Goal: Task Accomplishment & Management: Use online tool/utility

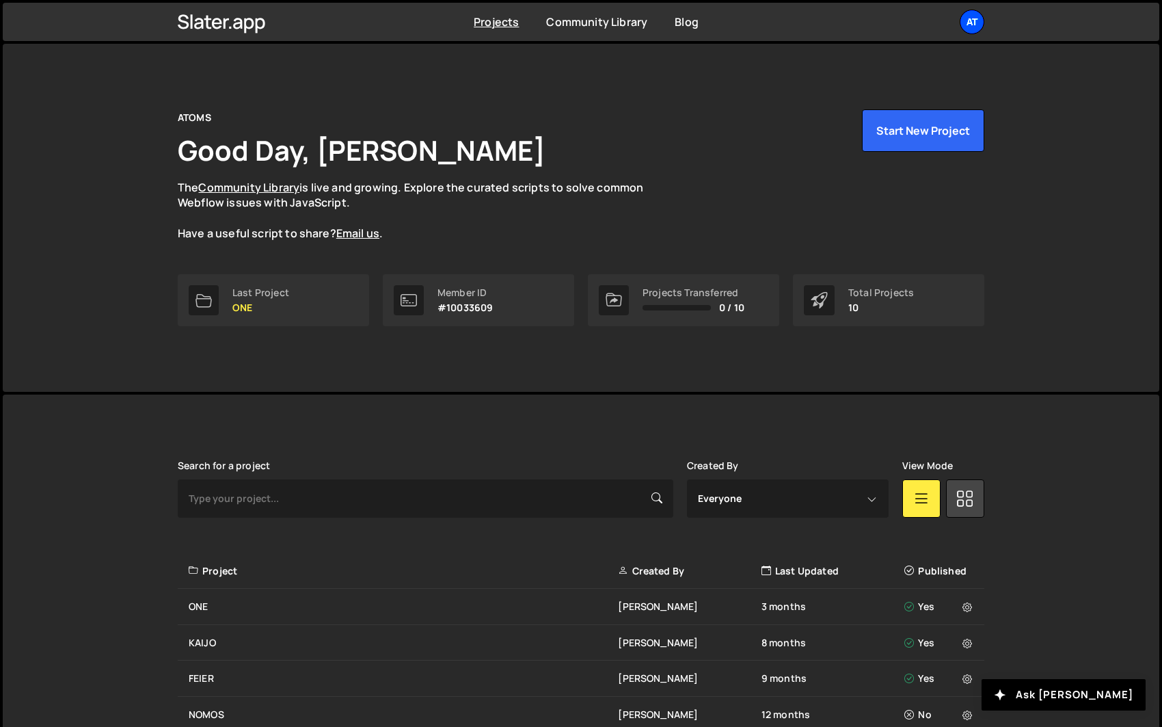
click at [967, 22] on div "AT" at bounding box center [972, 22] width 25 height 25
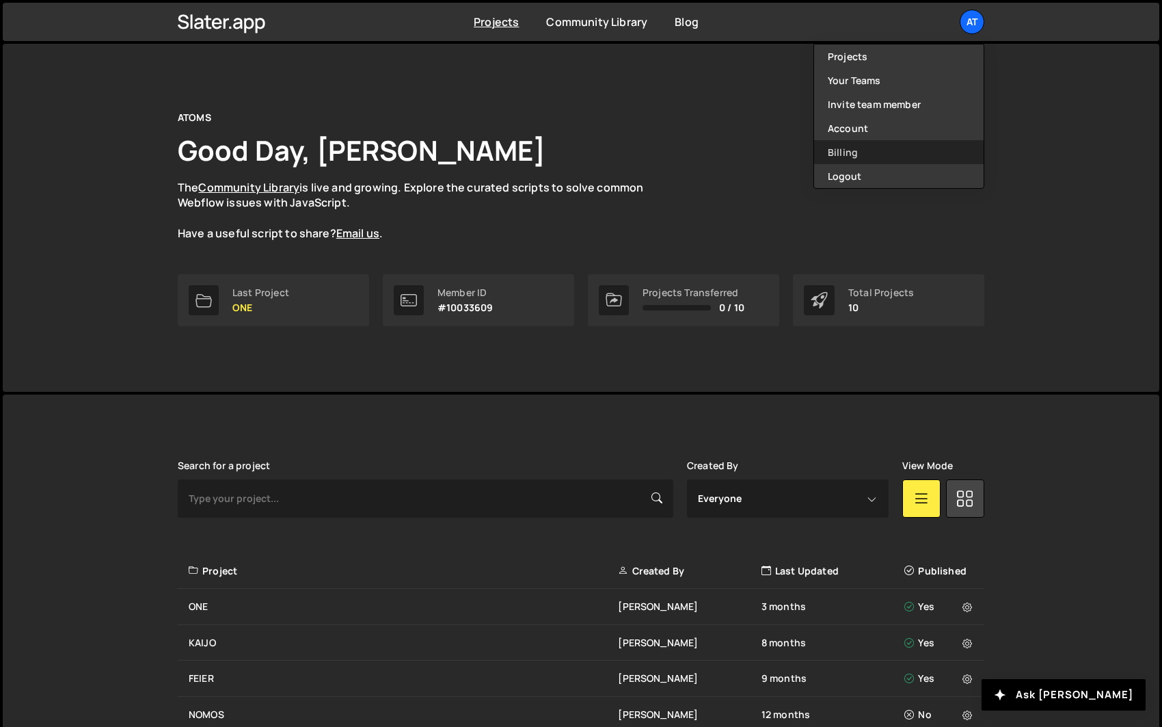
click at [895, 155] on link "Billing" at bounding box center [899, 152] width 170 height 24
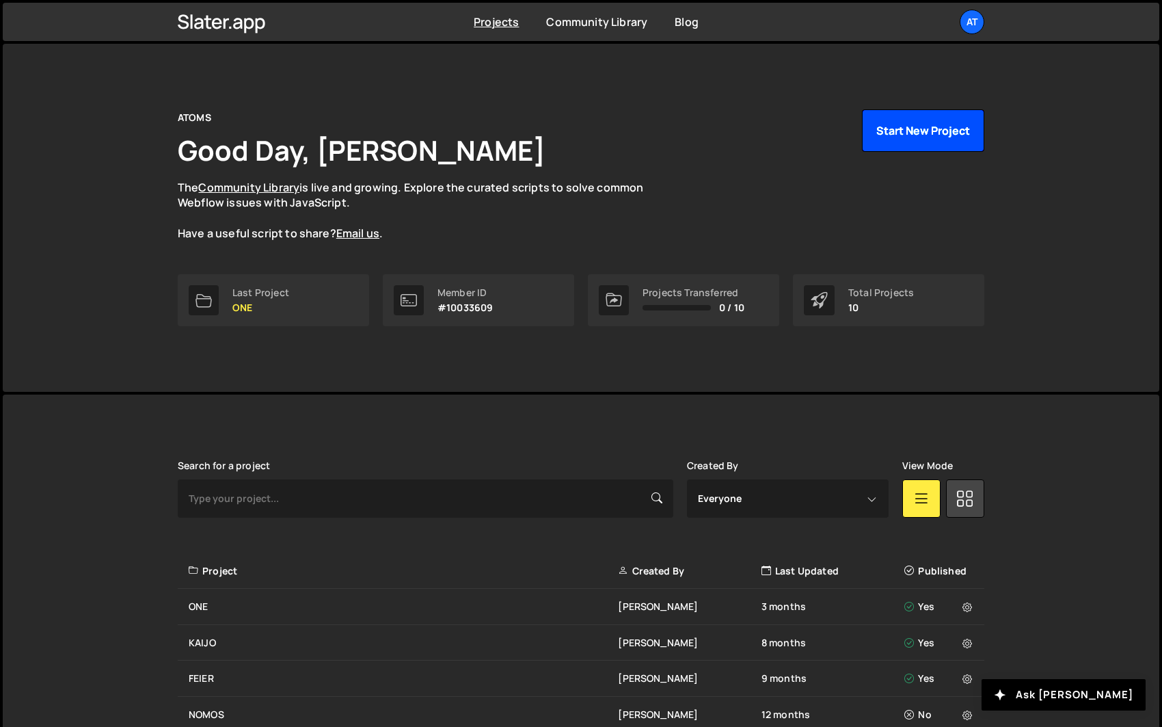
click at [916, 130] on button "Start New Project" at bounding box center [923, 130] width 122 height 42
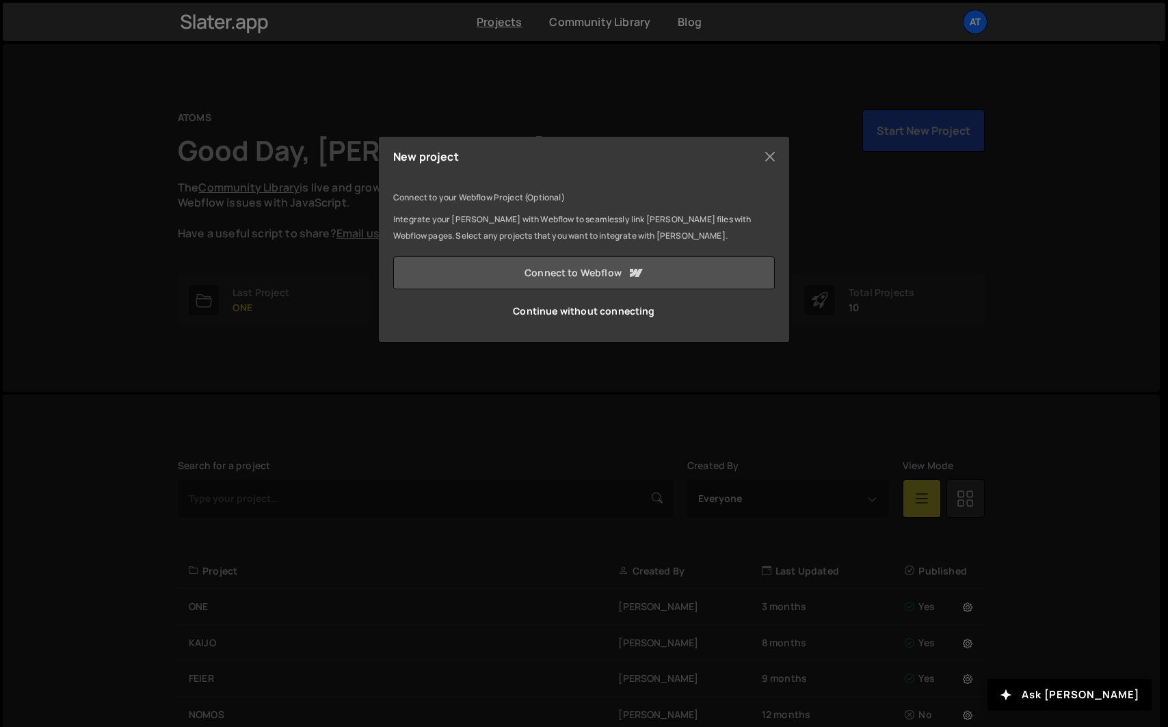
click at [643, 267] on link "Connect to Webflow" at bounding box center [584, 272] width 382 height 33
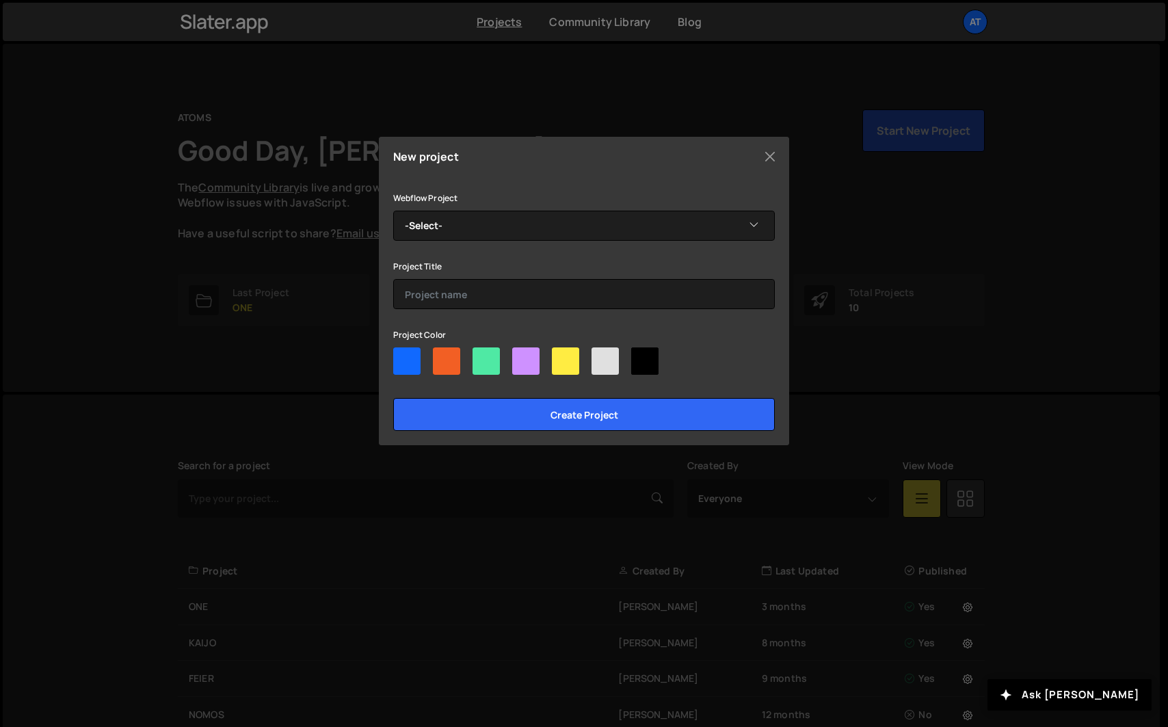
click at [462, 366] on div at bounding box center [584, 363] width 382 height 33
click at [454, 364] on div at bounding box center [446, 360] width 27 height 27
click at [442, 356] on input"] "radio" at bounding box center [437, 351] width 9 height 9
radio input"] "true"
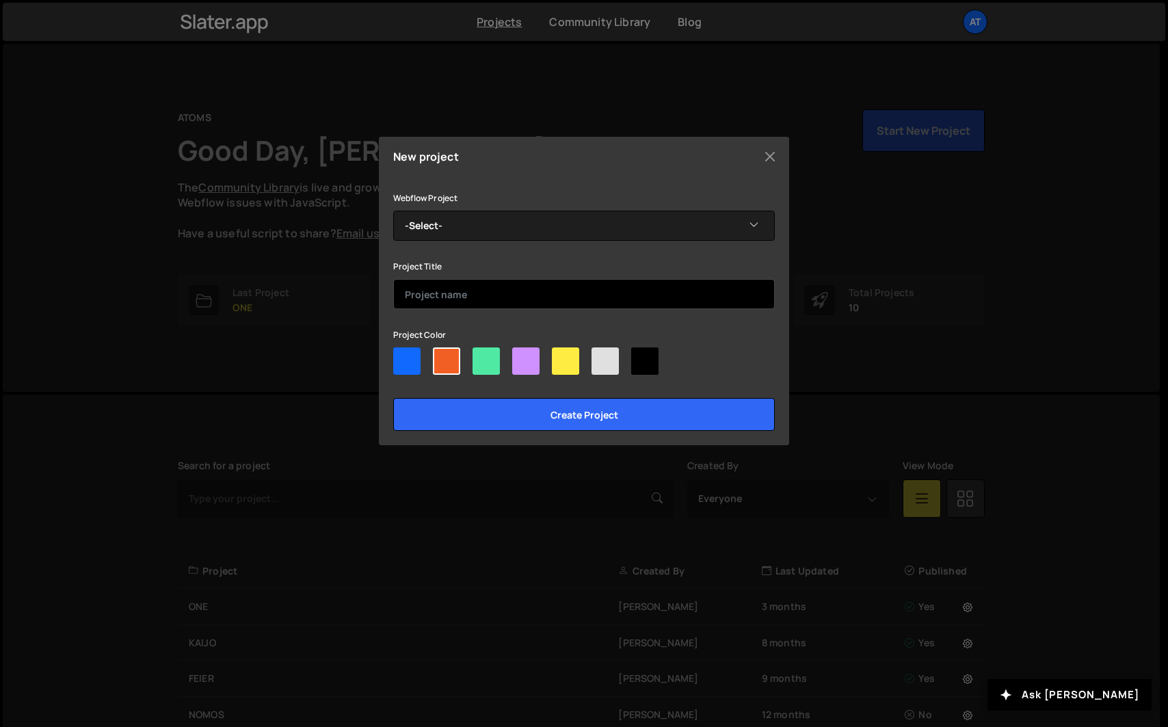
click at [471, 297] on input "text" at bounding box center [584, 294] width 382 height 30
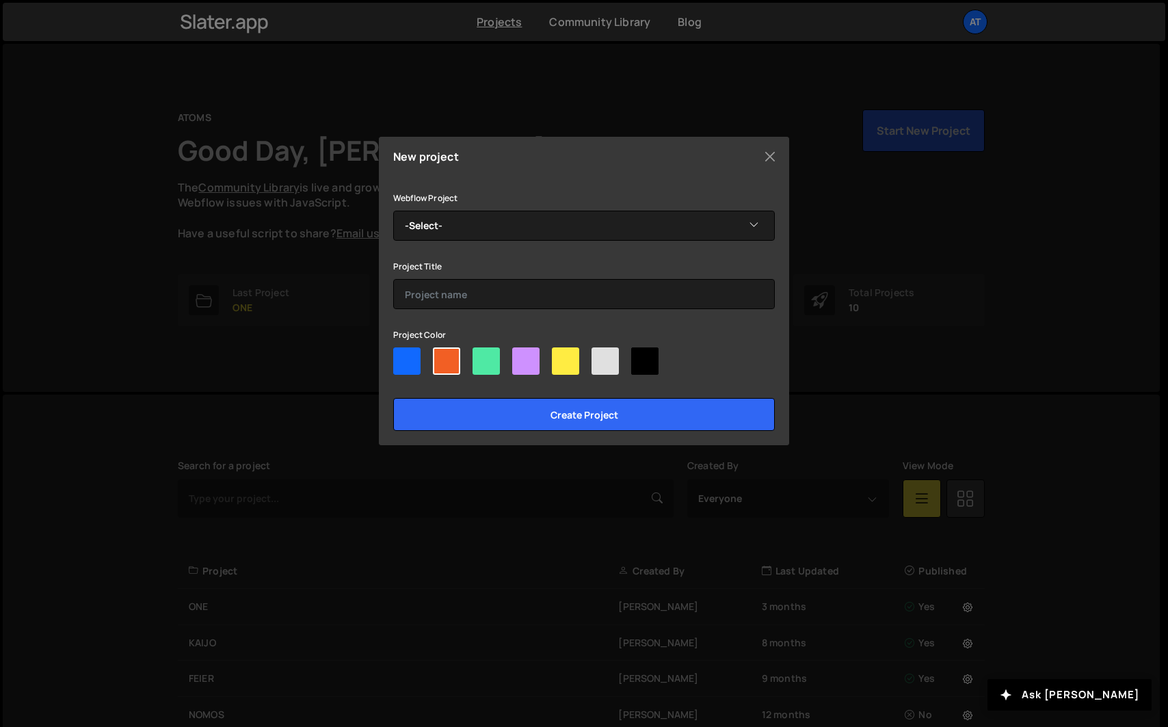
click at [511, 195] on div "Webflow Project -Select- sonic" at bounding box center [584, 214] width 382 height 51
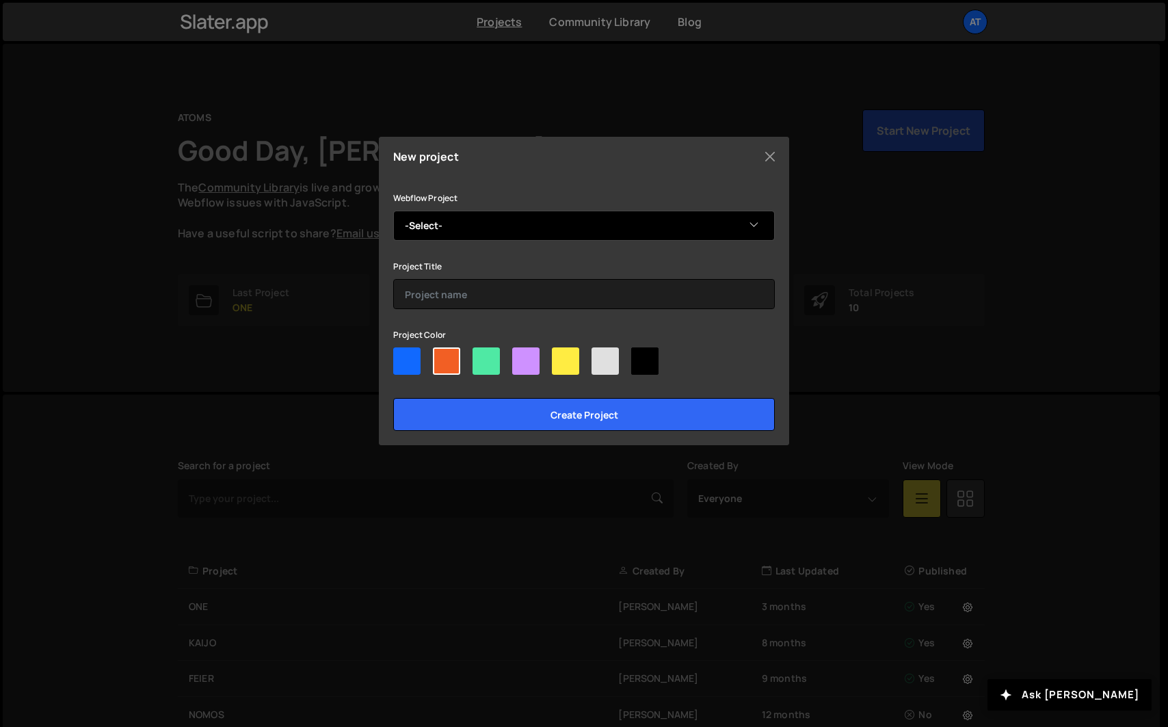
click at [508, 223] on select "-Select- sonic" at bounding box center [584, 226] width 382 height 30
select select "68dcf1559d3d0e8950318a5d"
click at [393, 211] on select "-Select- sonic" at bounding box center [584, 226] width 382 height 30
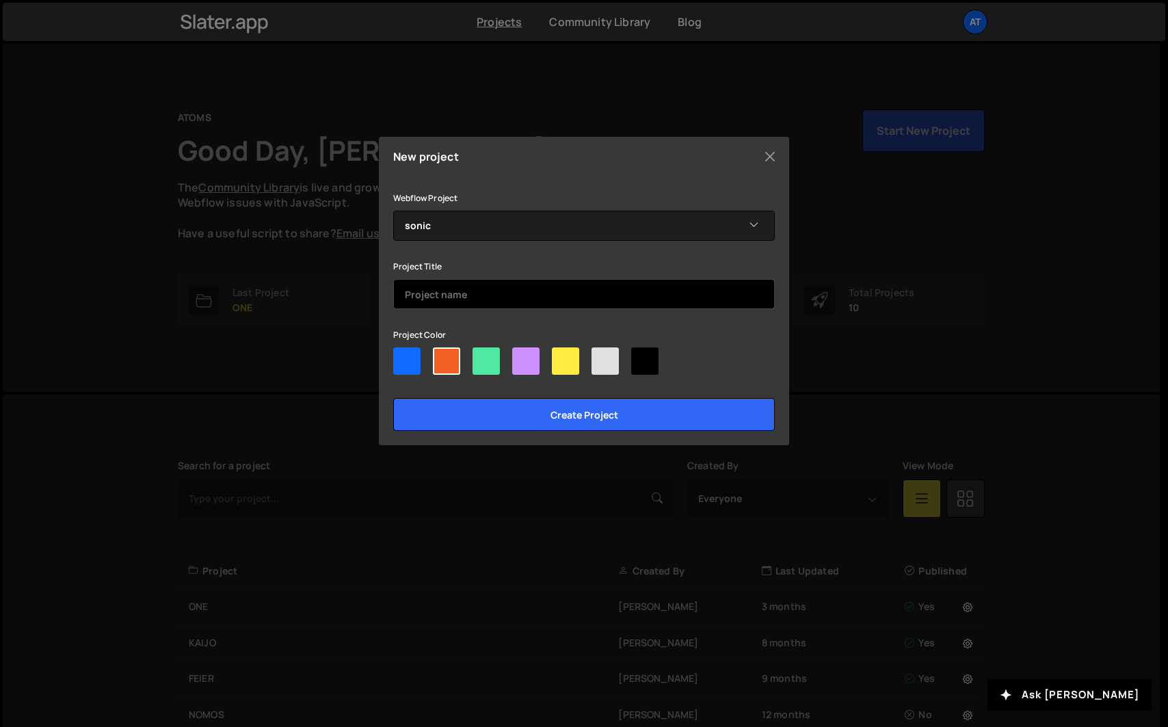
click at [495, 289] on input "text" at bounding box center [584, 294] width 382 height 30
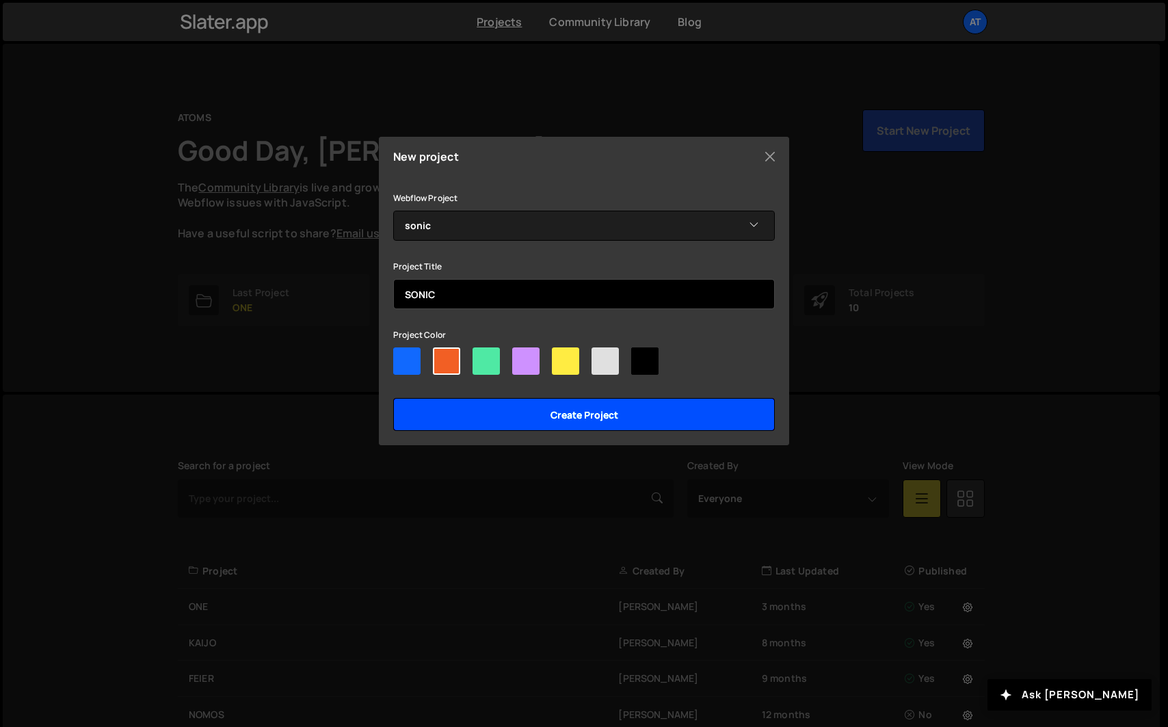
type input "SONIC"
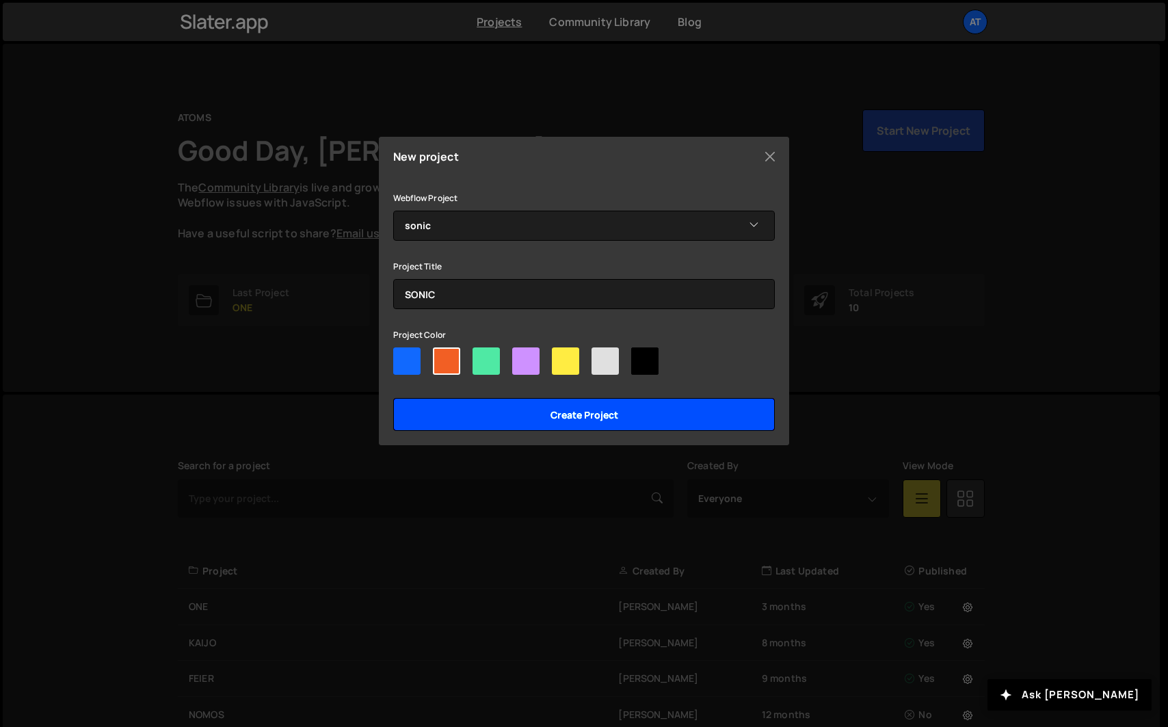
click at [534, 408] on input "Create project" at bounding box center [584, 414] width 382 height 33
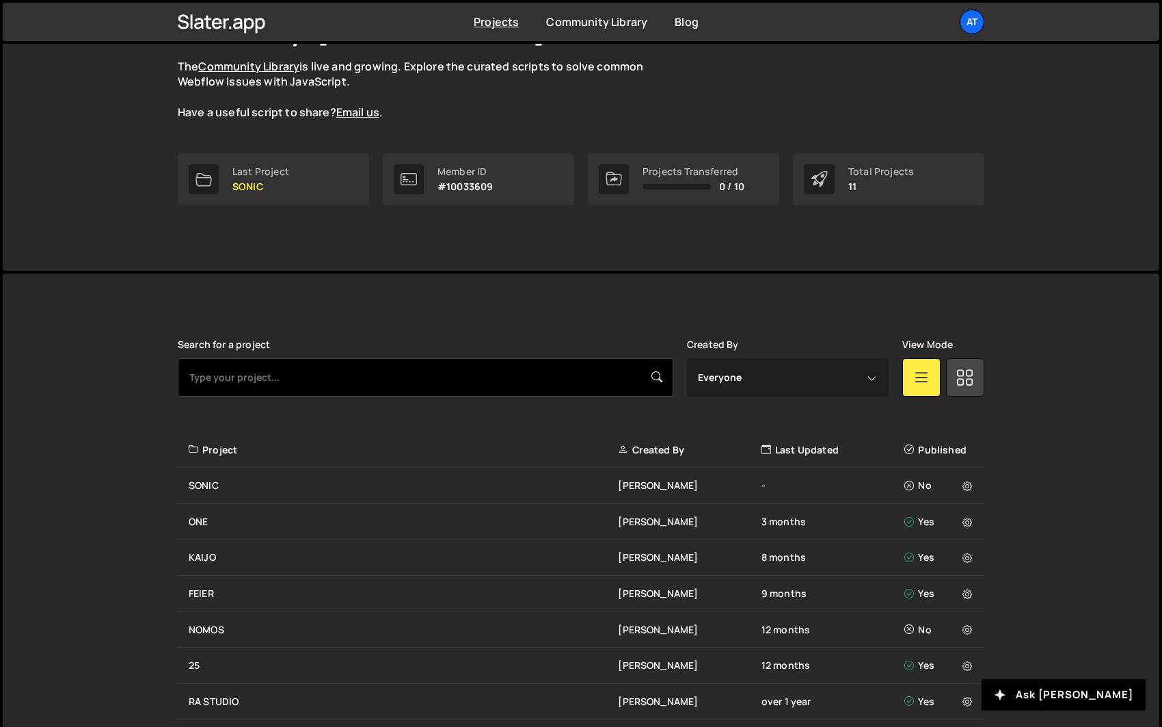
scroll to position [126, 0]
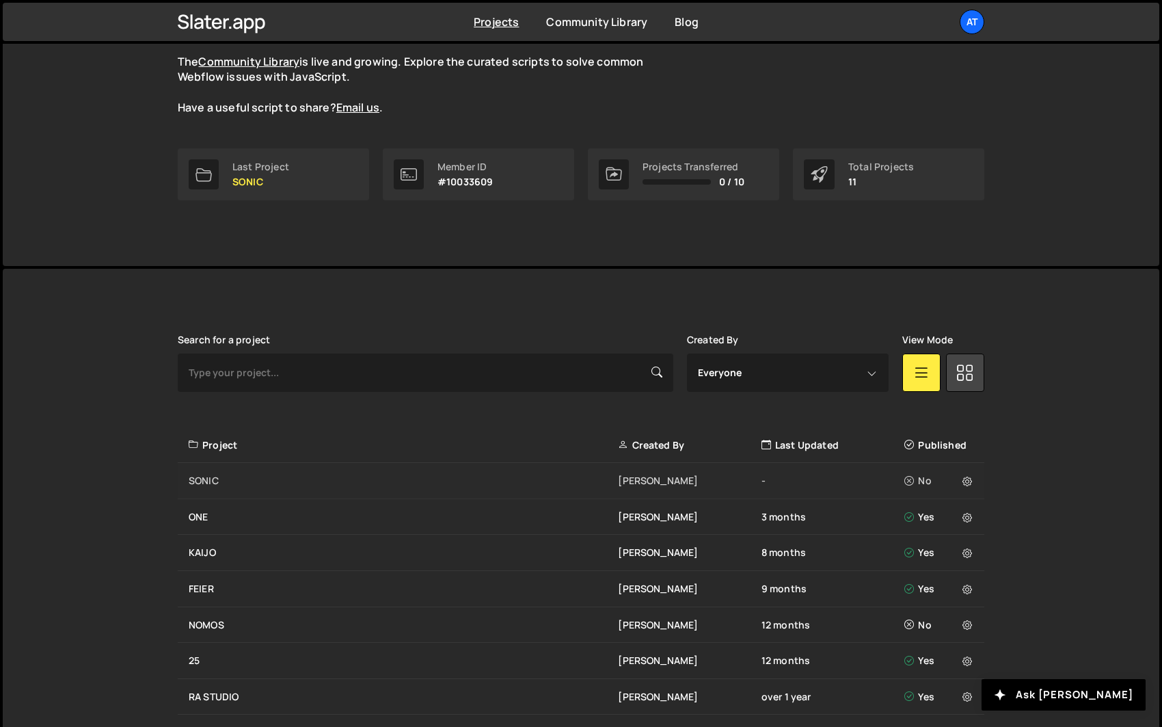
click at [211, 479] on div "SONIC" at bounding box center [403, 481] width 429 height 14
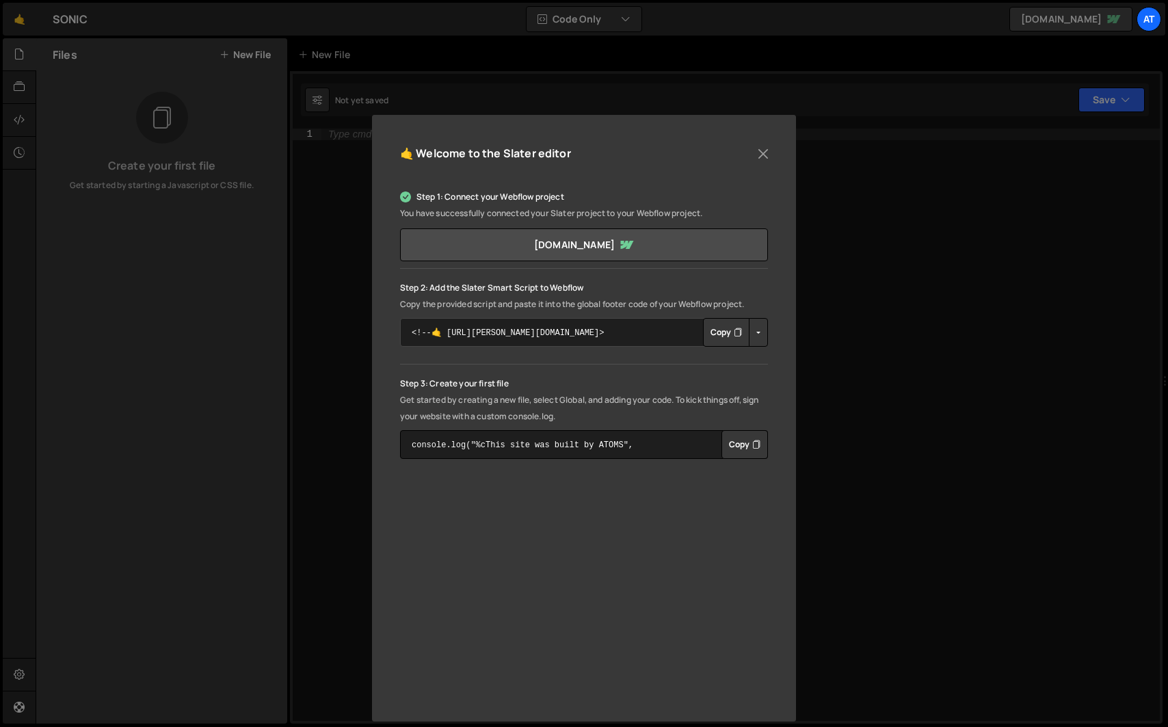
scroll to position [52, 0]
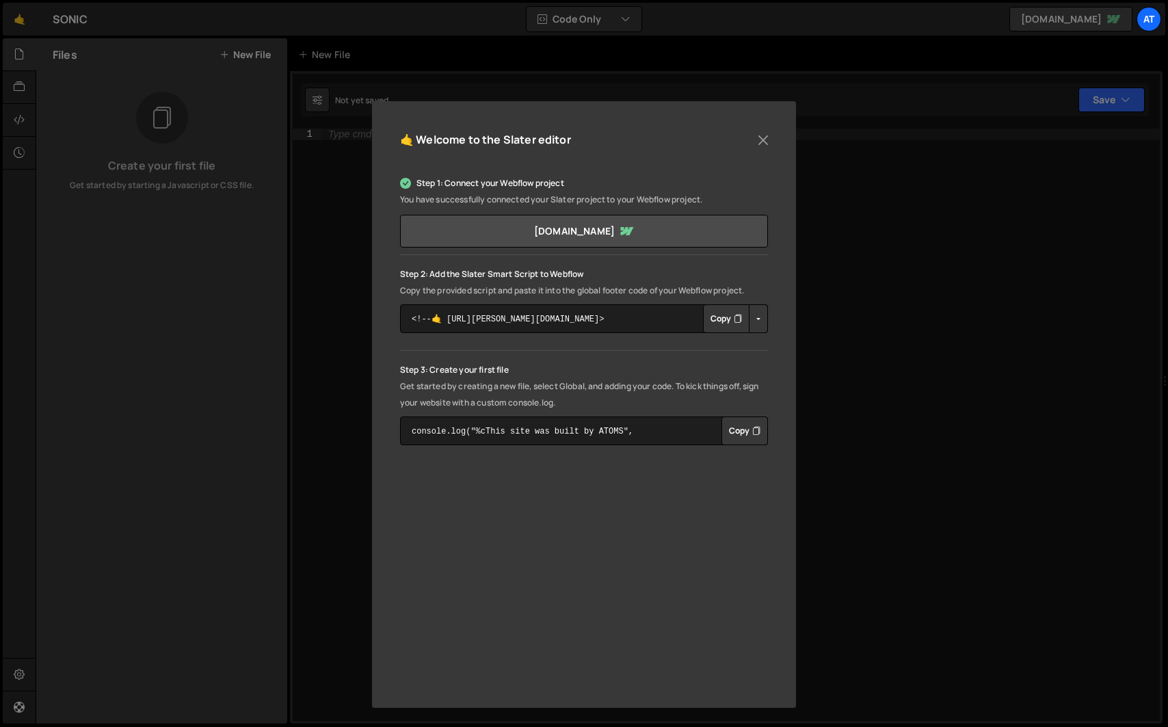
click at [722, 325] on button "Copy" at bounding box center [726, 318] width 46 height 29
click at [761, 133] on button "Close" at bounding box center [763, 140] width 21 height 21
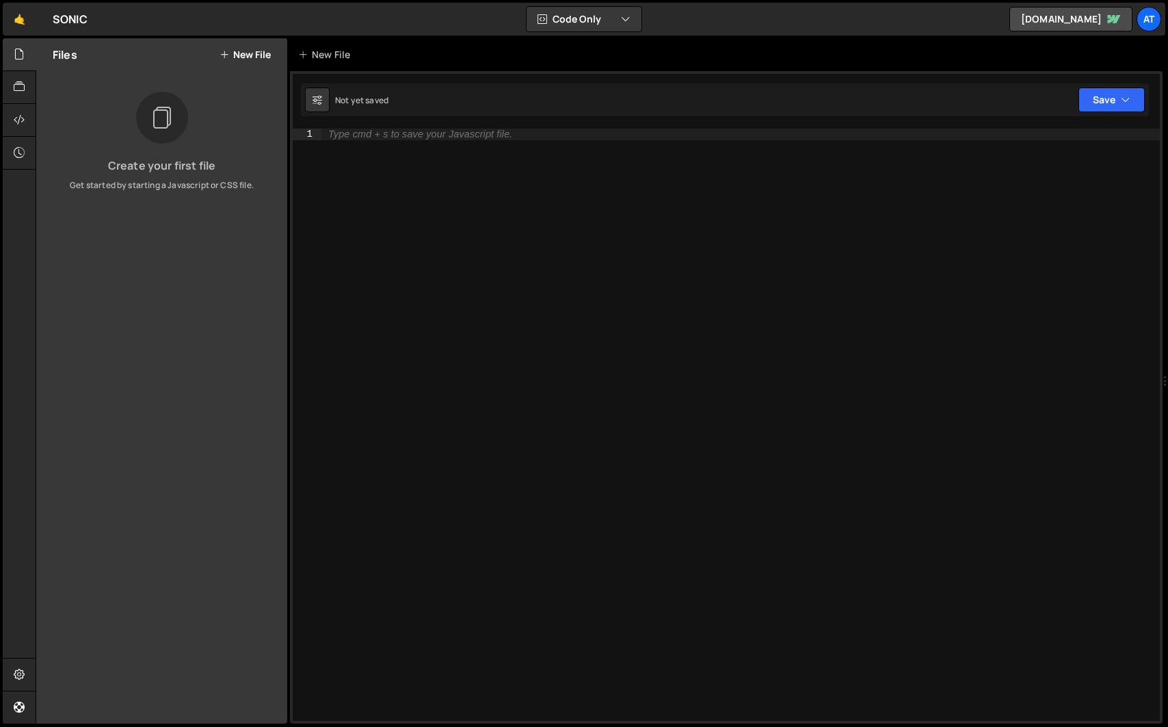
click at [256, 55] on button "New File" at bounding box center [244, 54] width 51 height 11
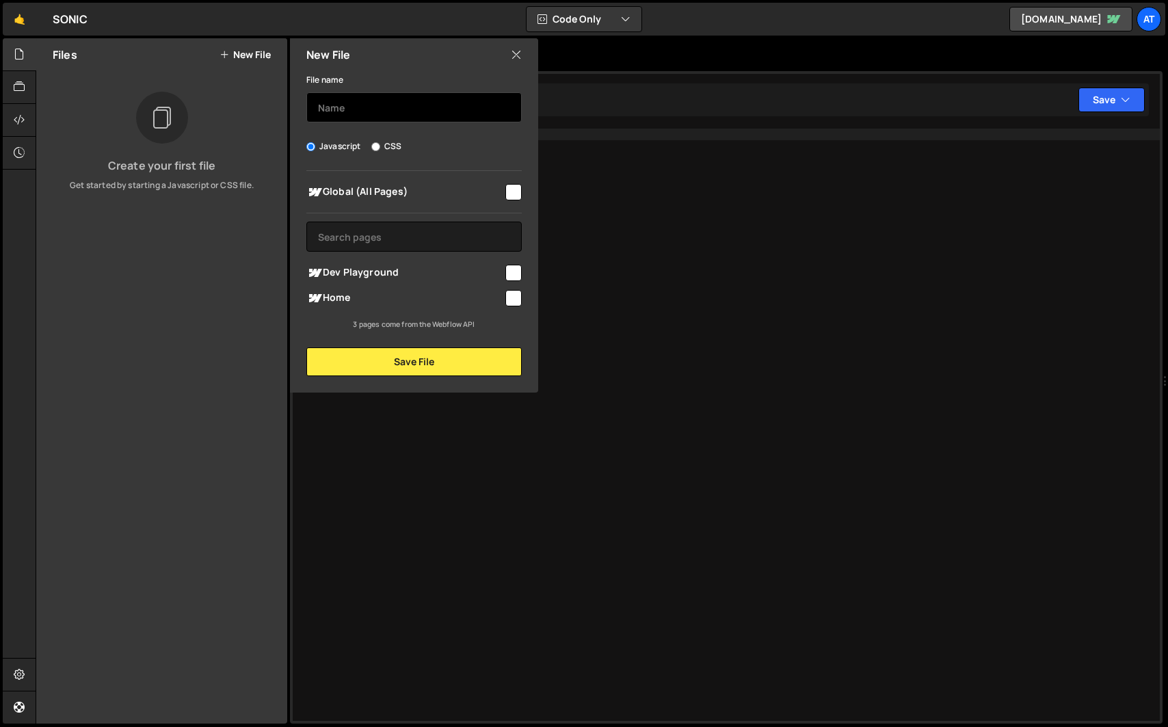
click at [360, 100] on input "text" at bounding box center [413, 107] width 215 height 30
click at [511, 295] on input "checkbox" at bounding box center [513, 298] width 16 height 16
checkbox input "true"
click at [373, 114] on input "text" at bounding box center [413, 107] width 215 height 30
type input "slider"
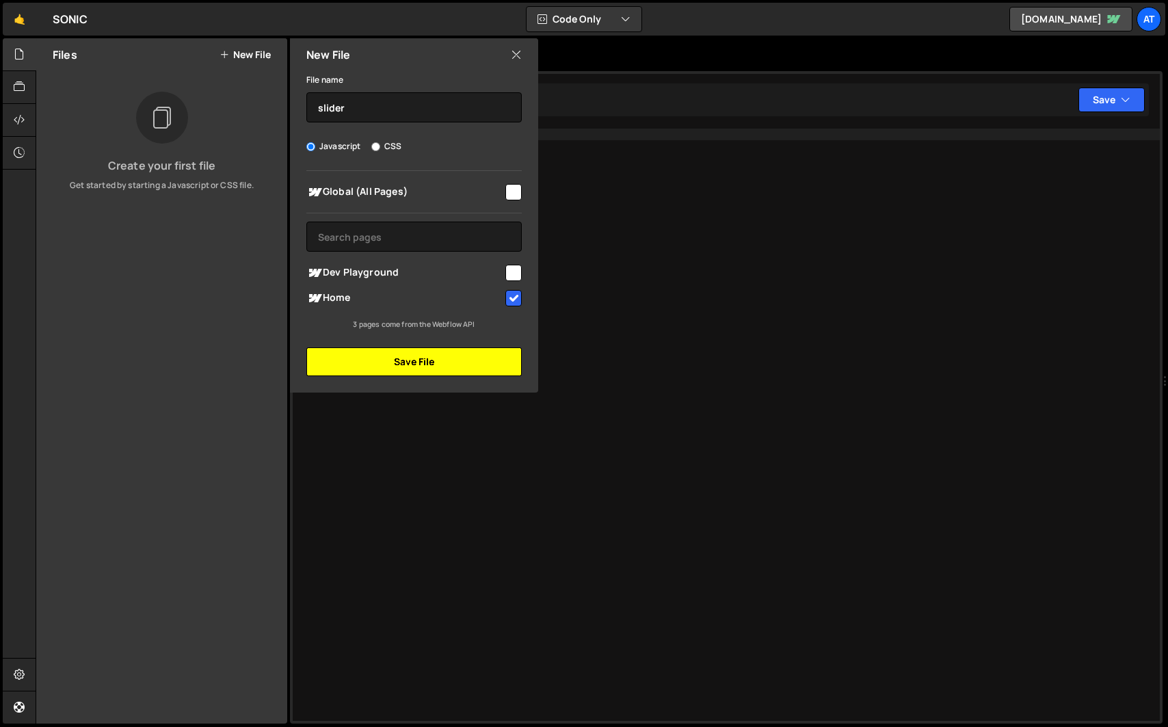
click at [425, 366] on button "Save File" at bounding box center [413, 361] width 215 height 29
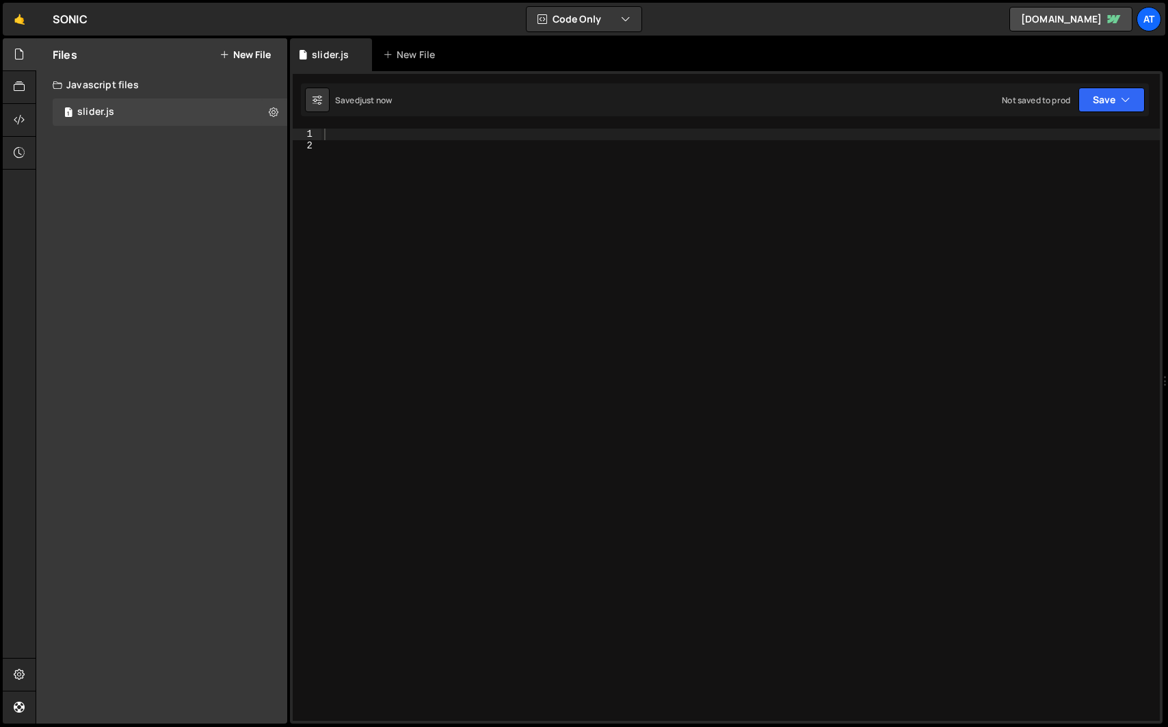
click at [635, 306] on div at bounding box center [740, 436] width 838 height 615
paste textarea "},"
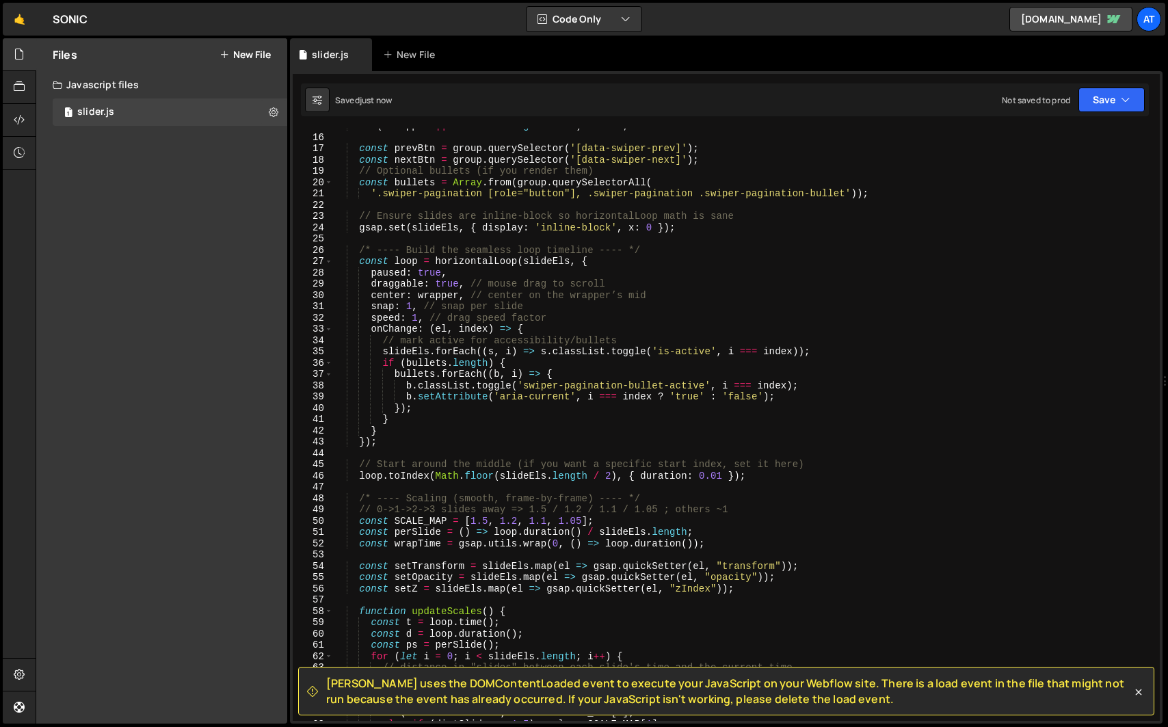
scroll to position [0, 0]
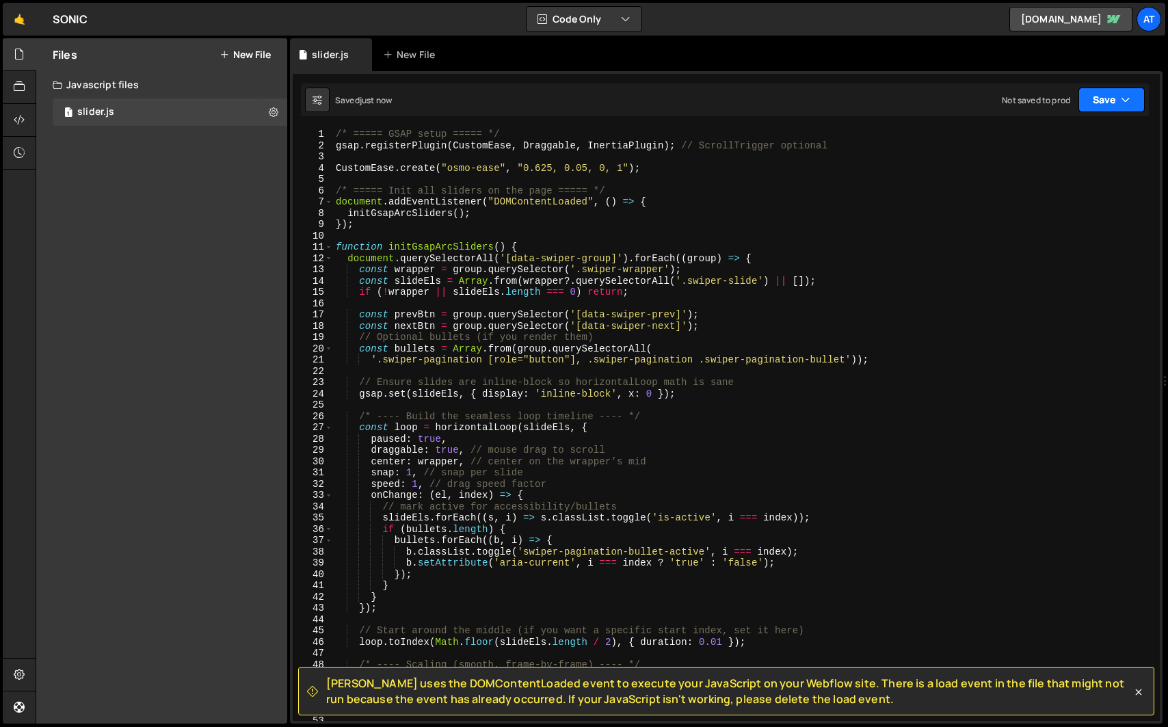
click at [1125, 98] on icon "button" at bounding box center [1126, 100] width 10 height 14
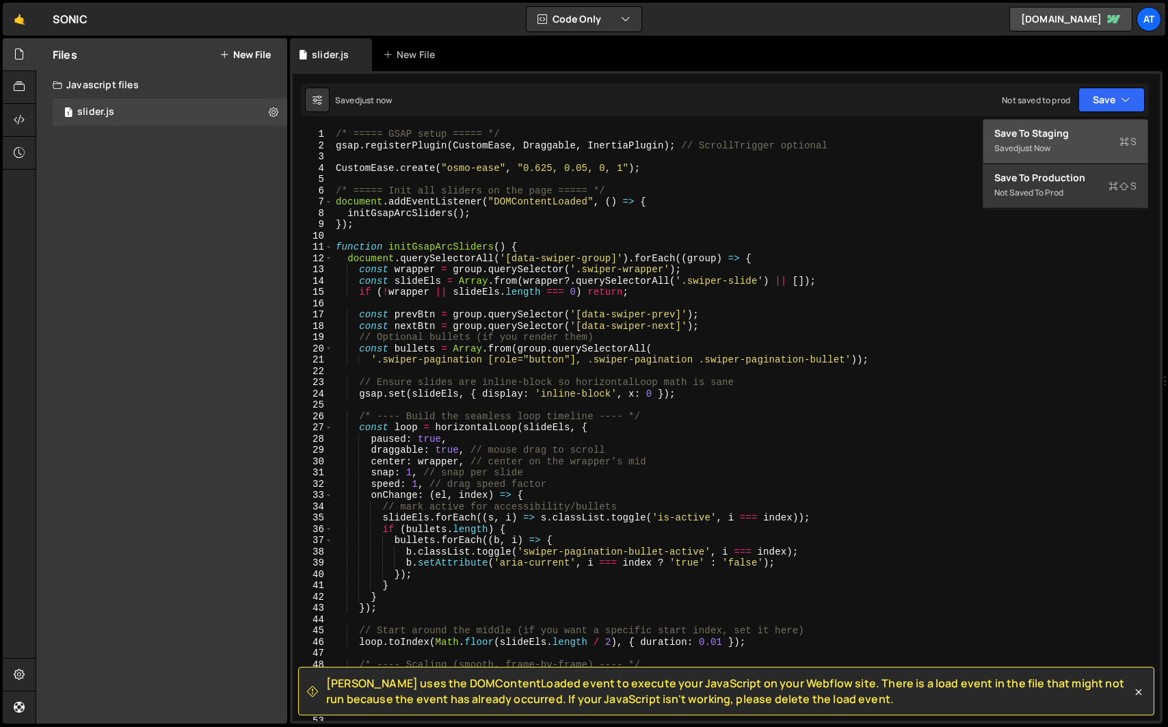
click at [1067, 133] on div "Save to Staging S" at bounding box center [1065, 133] width 142 height 14
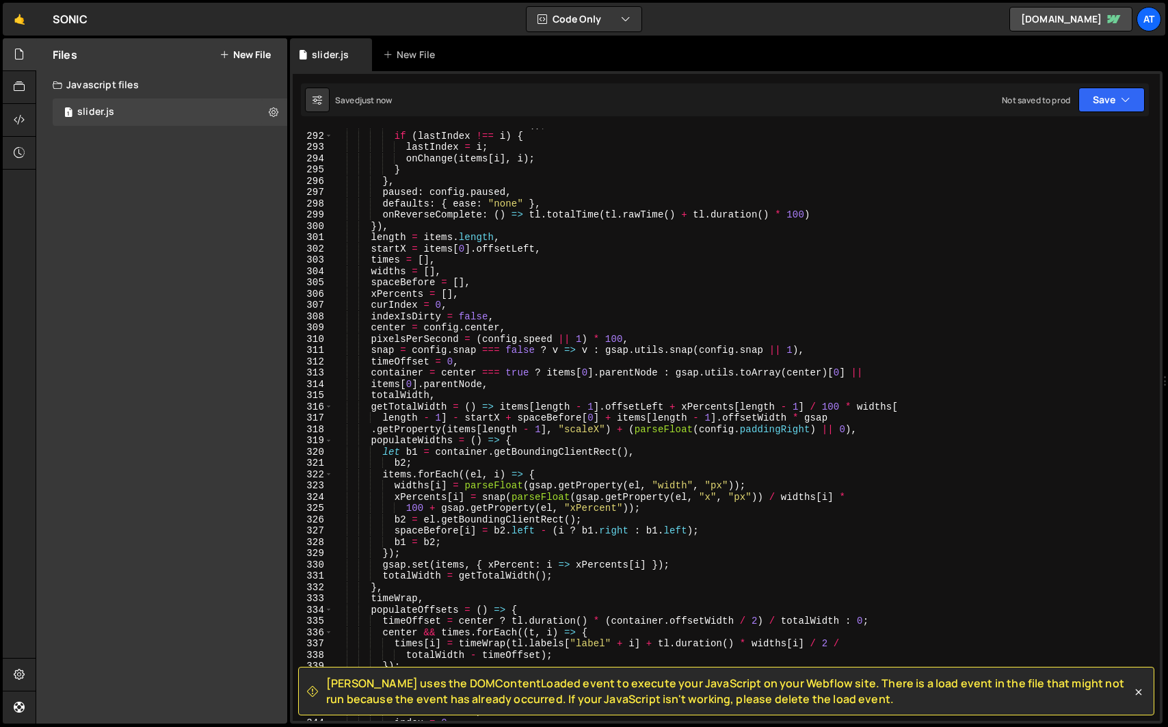
scroll to position [3280, 0]
click at [321, 680] on div "Slater uses the DOMContentLoaded event to execute your JavaScript on your Webfl…" at bounding box center [719, 691] width 825 height 31
click at [412, 325] on div "let i = tl . closestIndex ( ) ; if ( lastIndex !== i ) { lastIndex = i ; onChan…" at bounding box center [743, 427] width 821 height 615
type textarea "}"
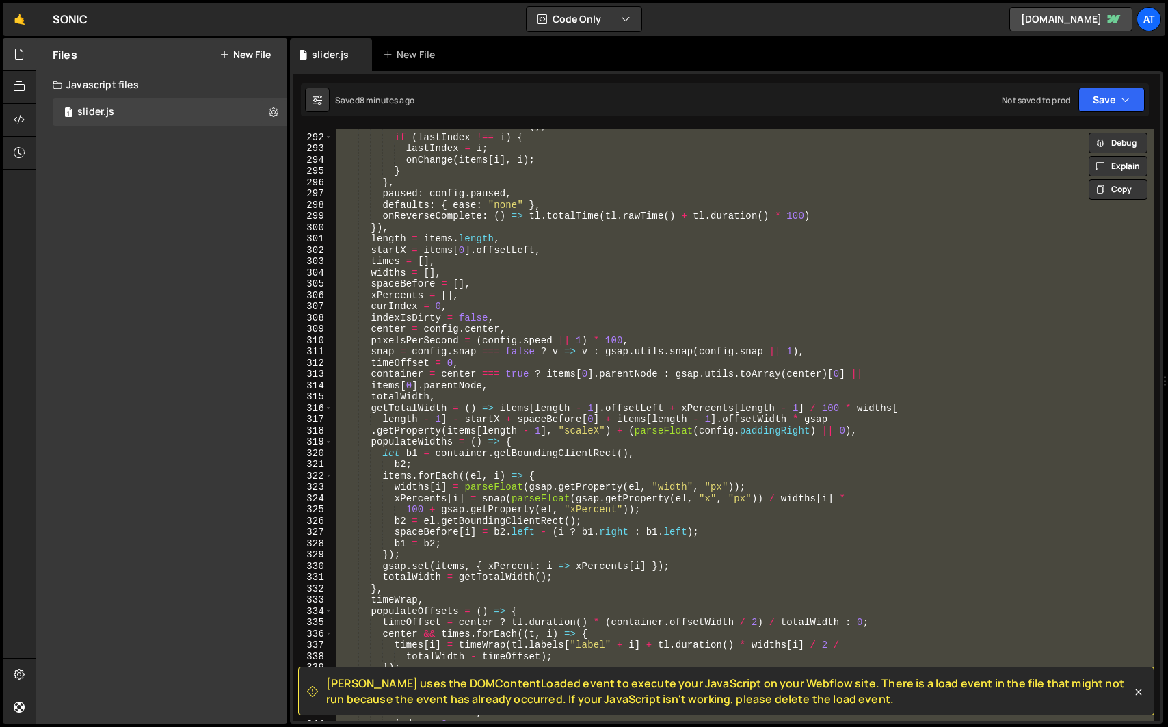
paste textarea
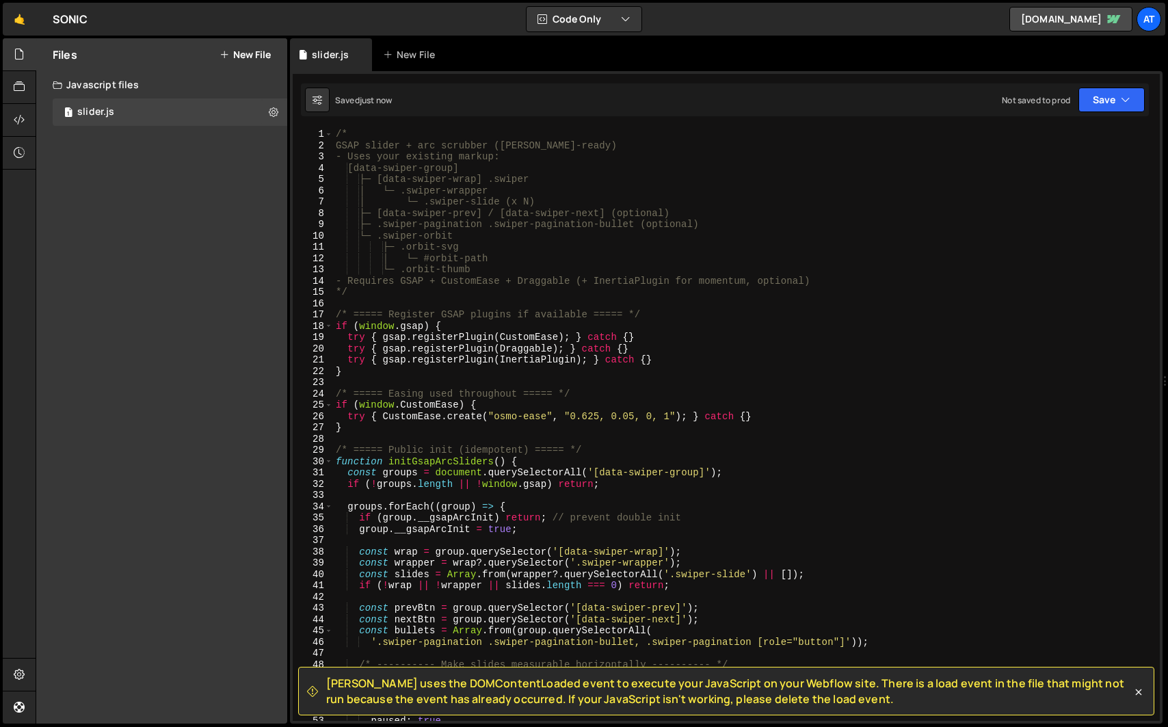
scroll to position [0, 0]
click at [360, 293] on div "/* GSAP slider + arc scrubber (Slater-ready) - Uses your existing markup: [data…" at bounding box center [743, 436] width 821 height 615
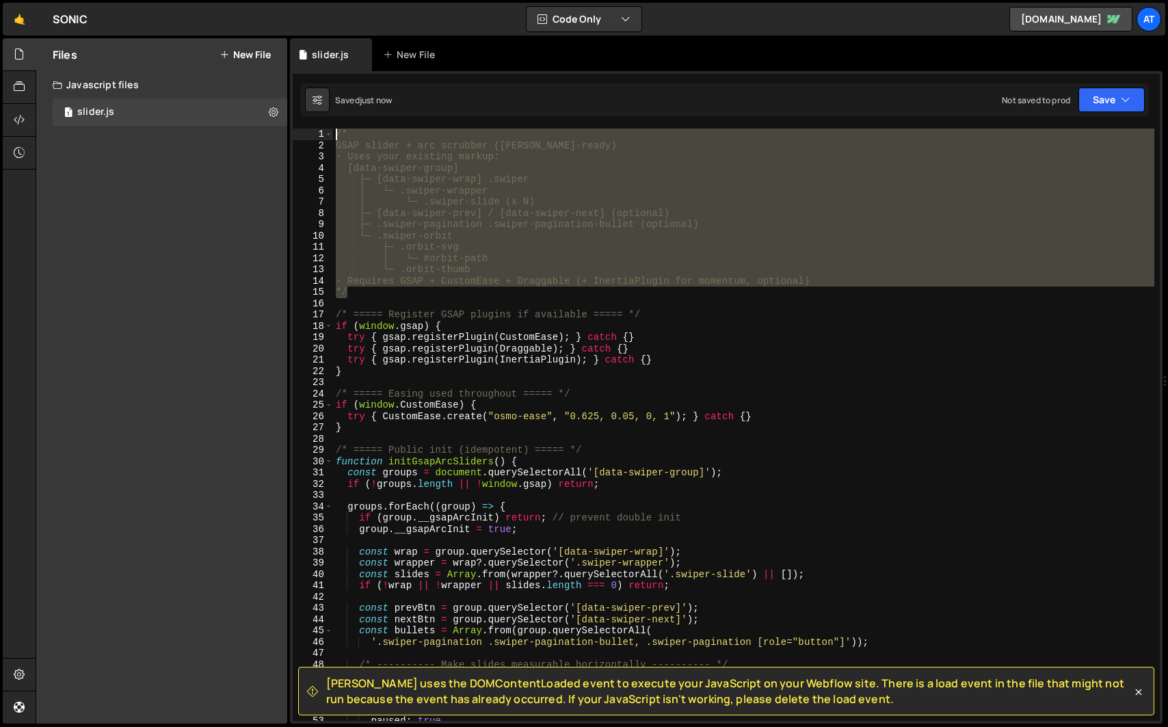
drag, startPoint x: 360, startPoint y: 293, endPoint x: 297, endPoint y: 120, distance: 183.8
click at [297, 120] on div "Slater uses the DOMContentLoaded event to execute your JavaScript on your Webfl…" at bounding box center [726, 397] width 872 height 652
type textarea "/* GSAP slider + arc scrubber (Slater-ready)"
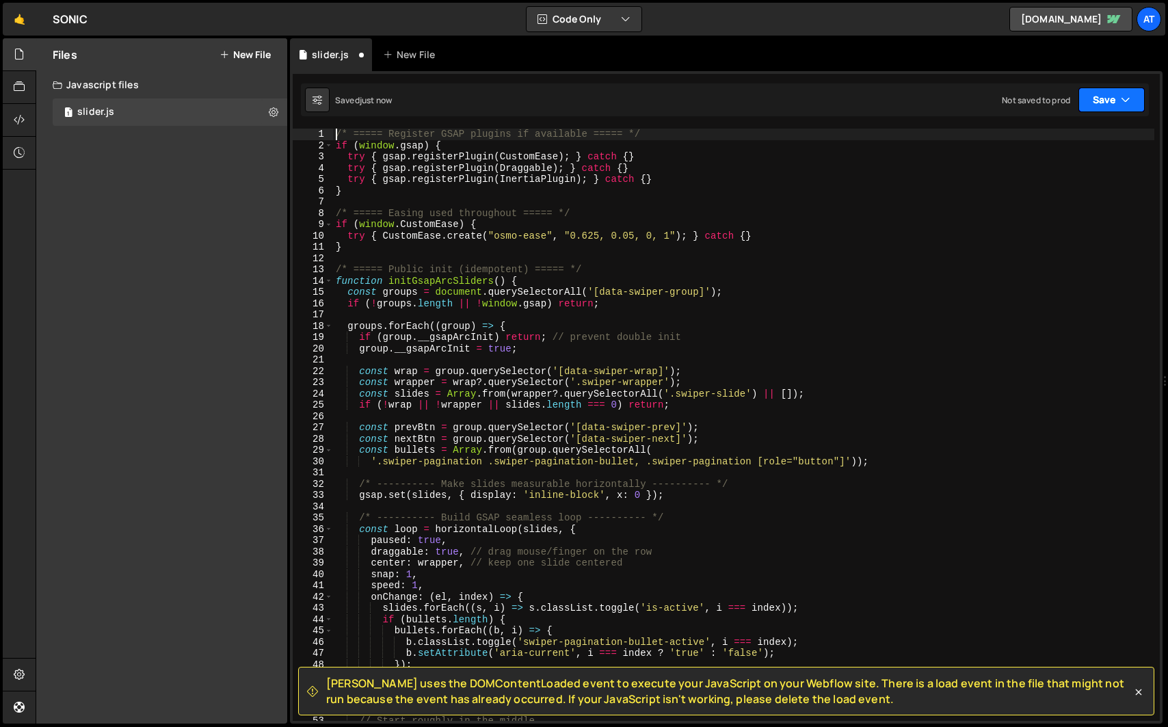
click at [1106, 101] on button "Save" at bounding box center [1111, 100] width 66 height 25
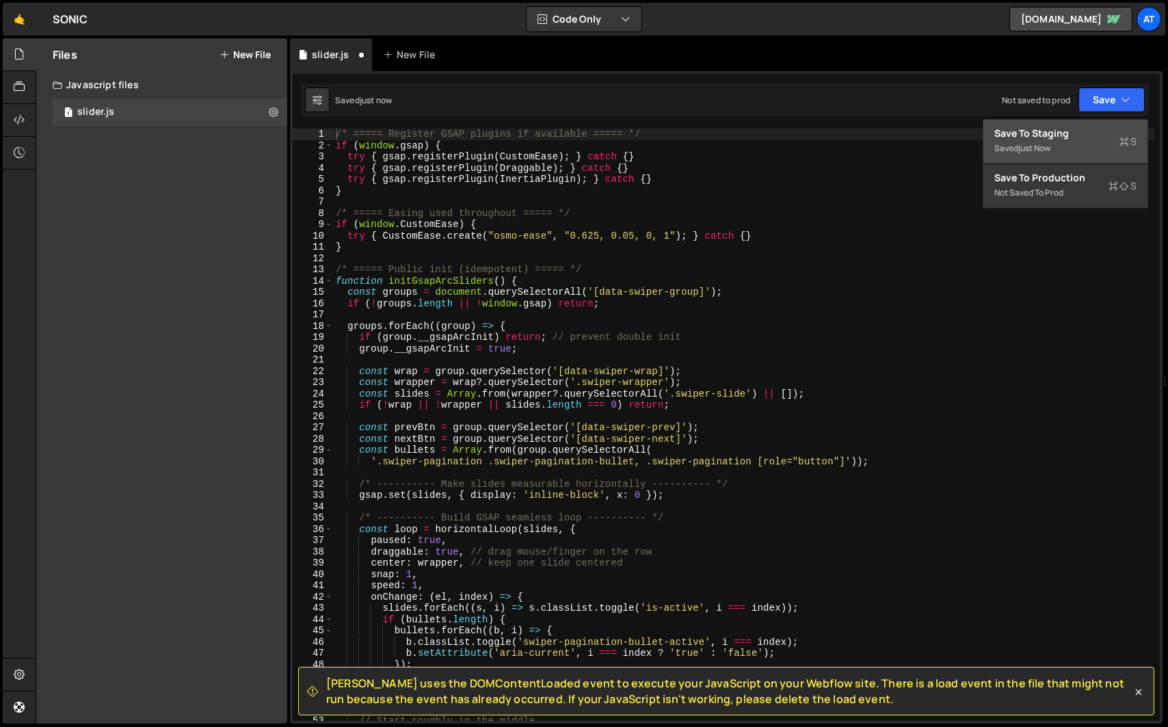
click at [1082, 134] on div "Save to Staging S" at bounding box center [1065, 133] width 142 height 14
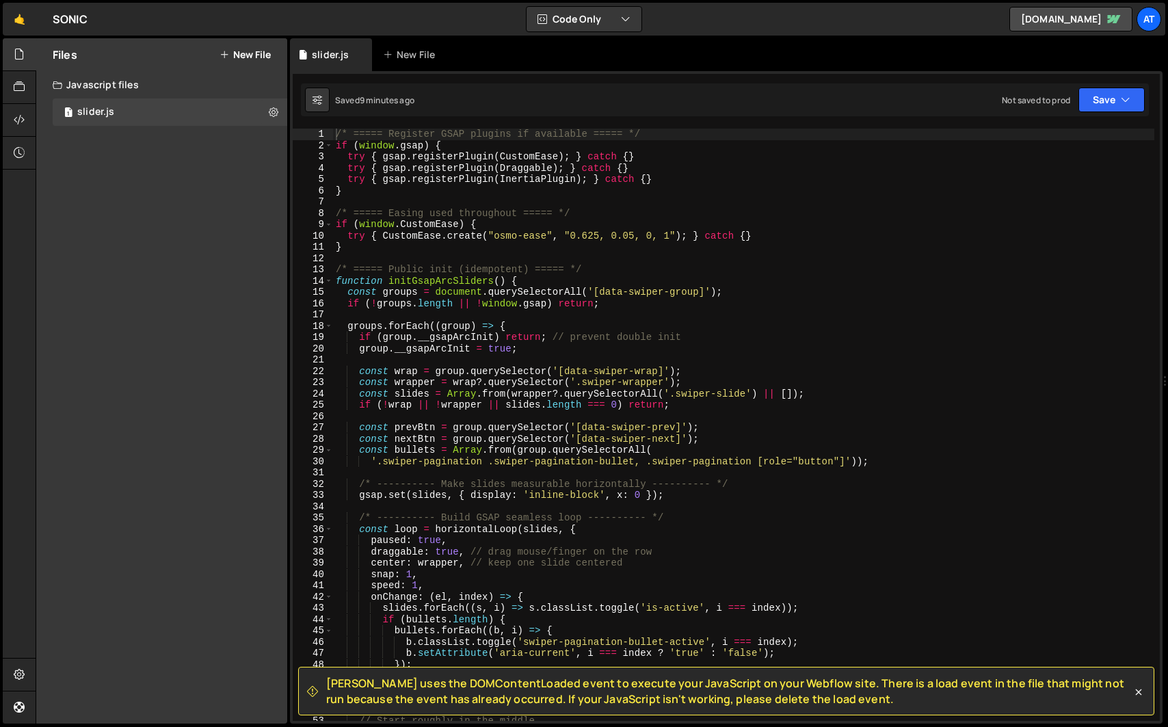
click at [345, 556] on div "/* ===== Register GSAP plugins if available ===== */ if ( window . gsap ) { try…" at bounding box center [743, 436] width 821 height 615
type textarea "}"
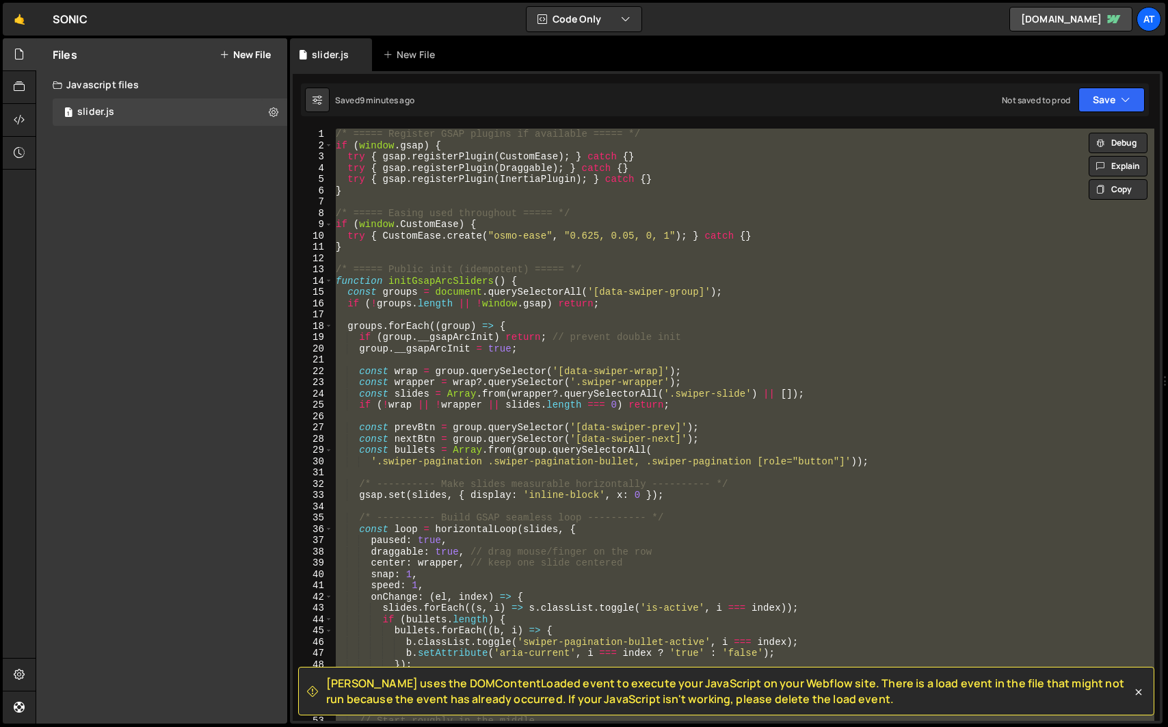
paste textarea
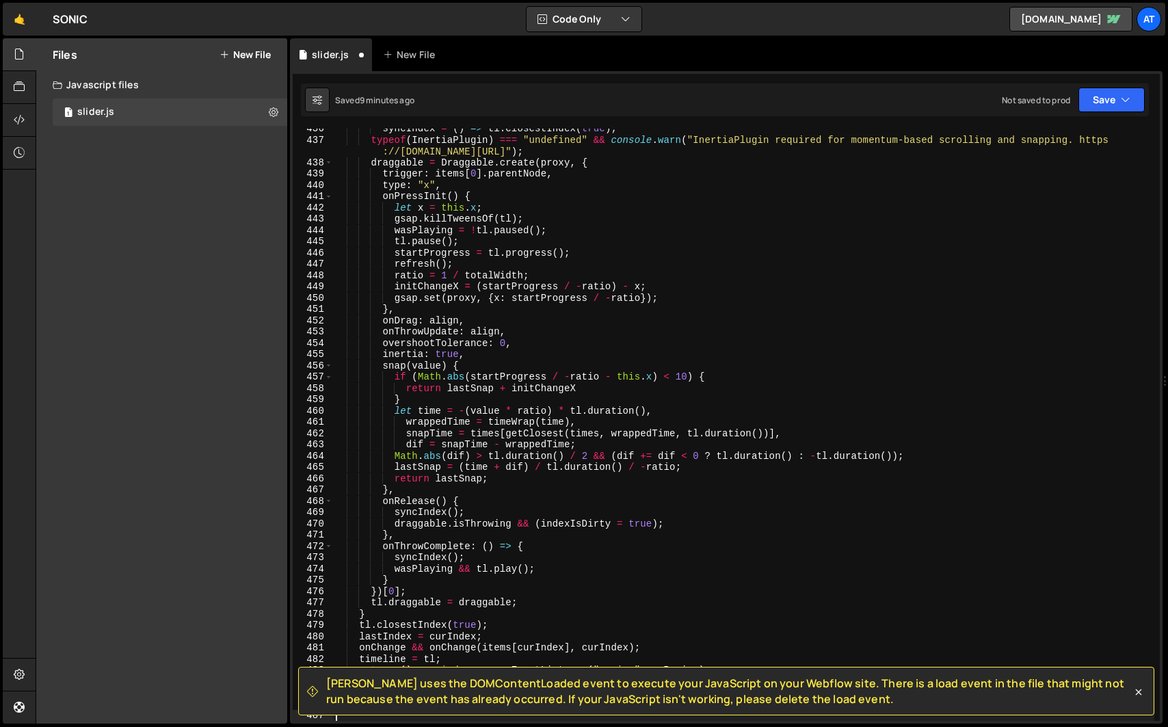
scroll to position [4914, 0]
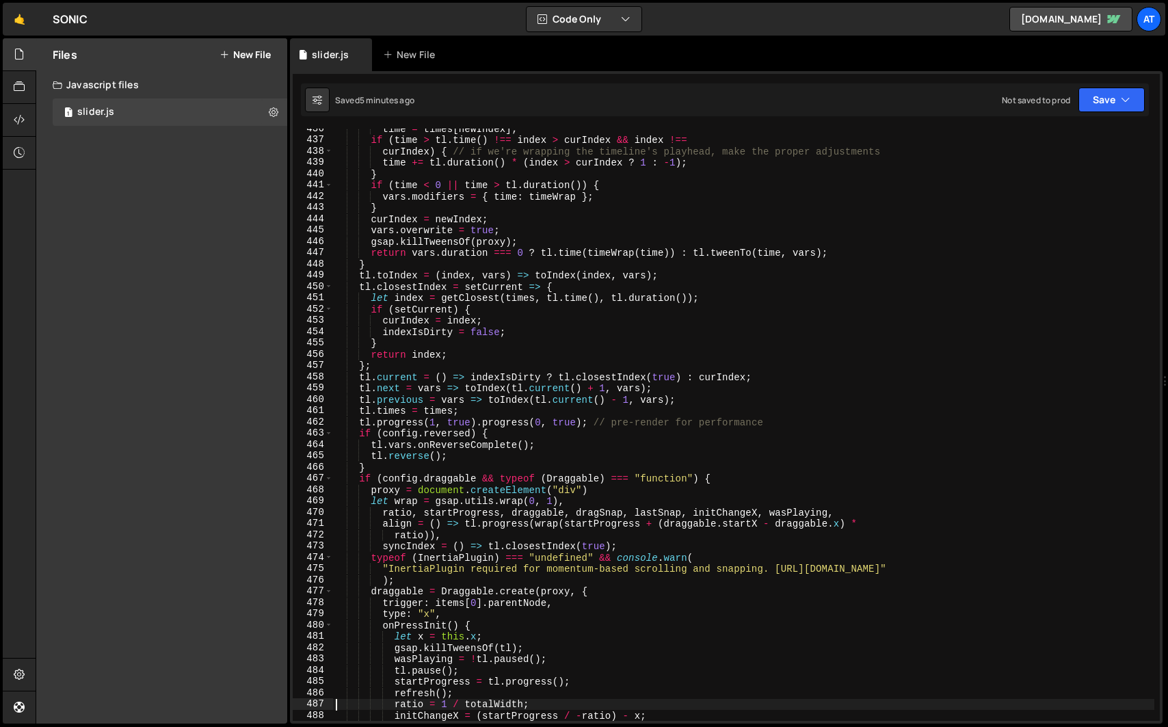
click at [591, 320] on div "time = times [ newIndex ] ; if ( time > tl . time ( ) !== index > curIndex && i…" at bounding box center [743, 430] width 821 height 615
type textarea "}"
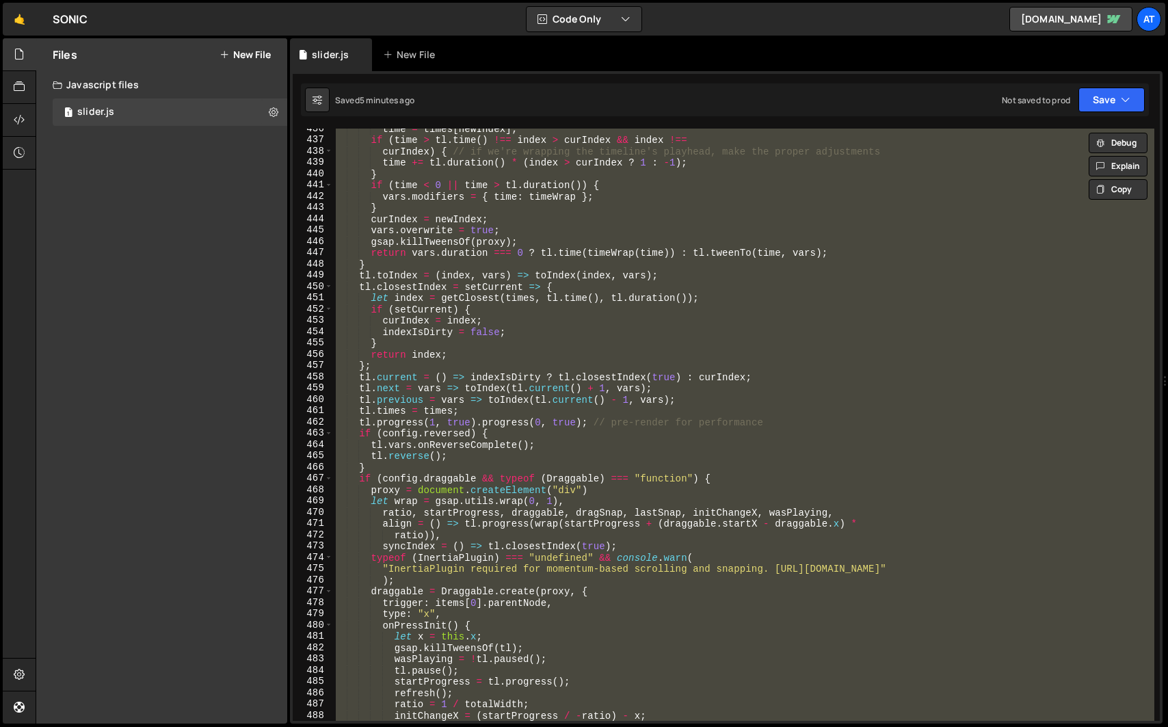
paste textarea
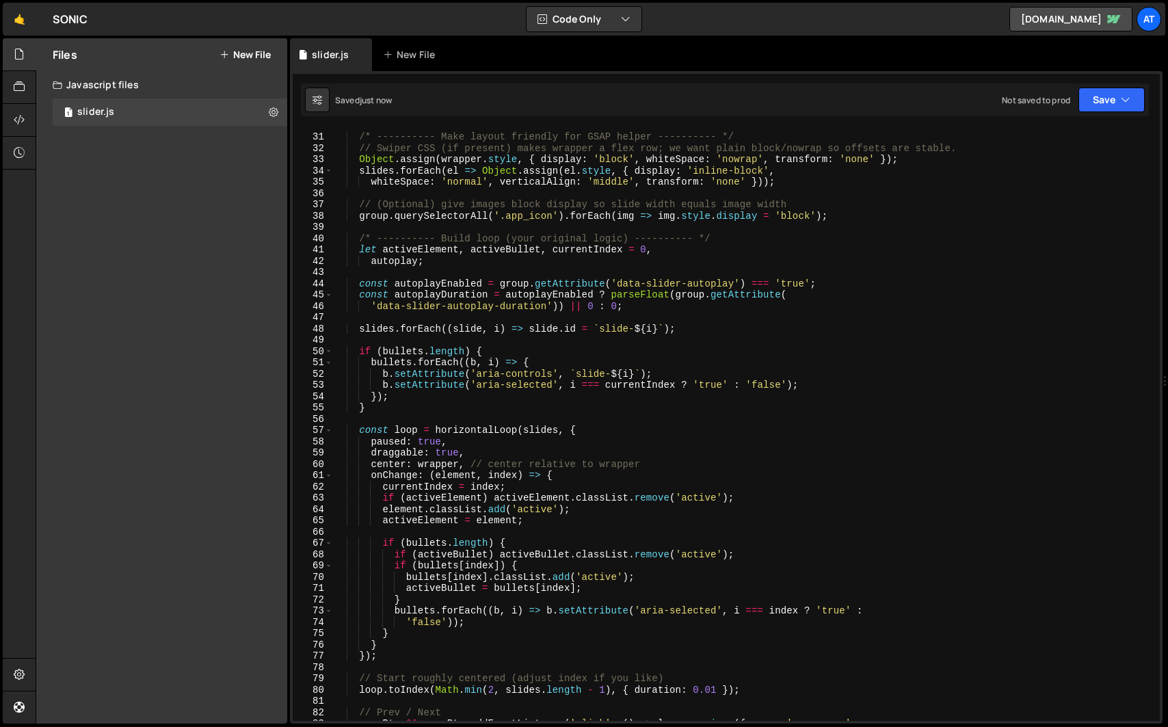
scroll to position [336, 0]
click at [629, 361] on div "/* ---------- Make layout friendly for GSAP helper ---------- */ // Swiper CSS …" at bounding box center [743, 427] width 821 height 615
type textarea "}"
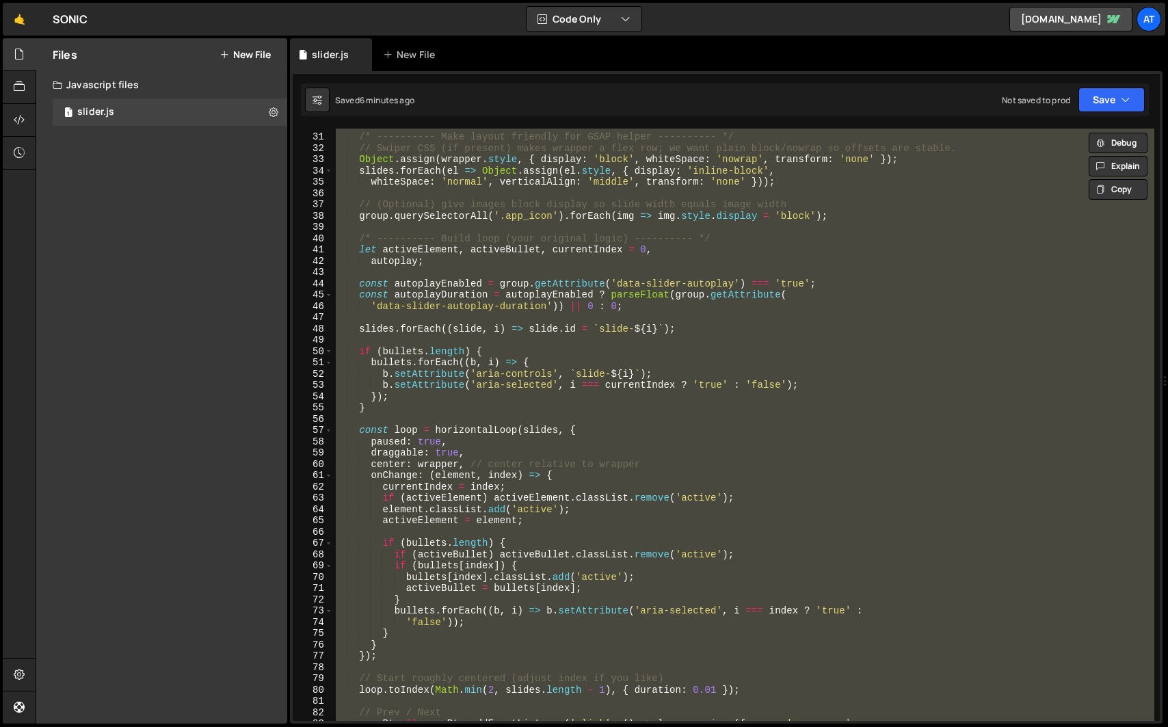
paste textarea
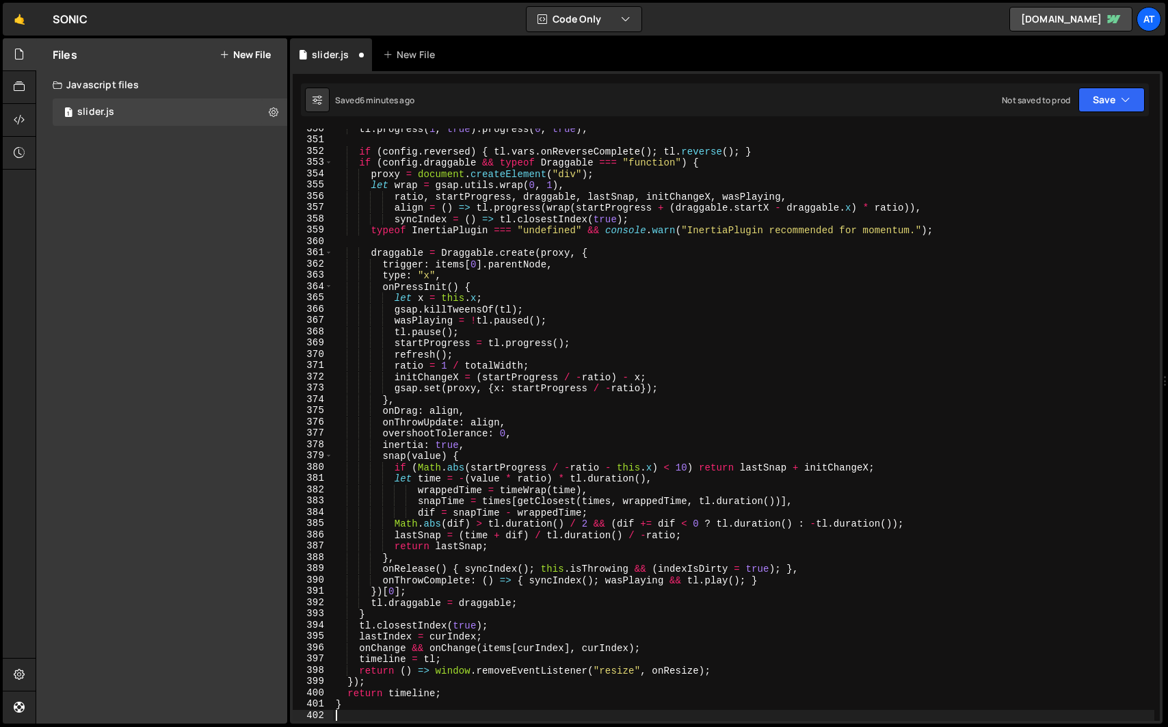
scroll to position [3943, 0]
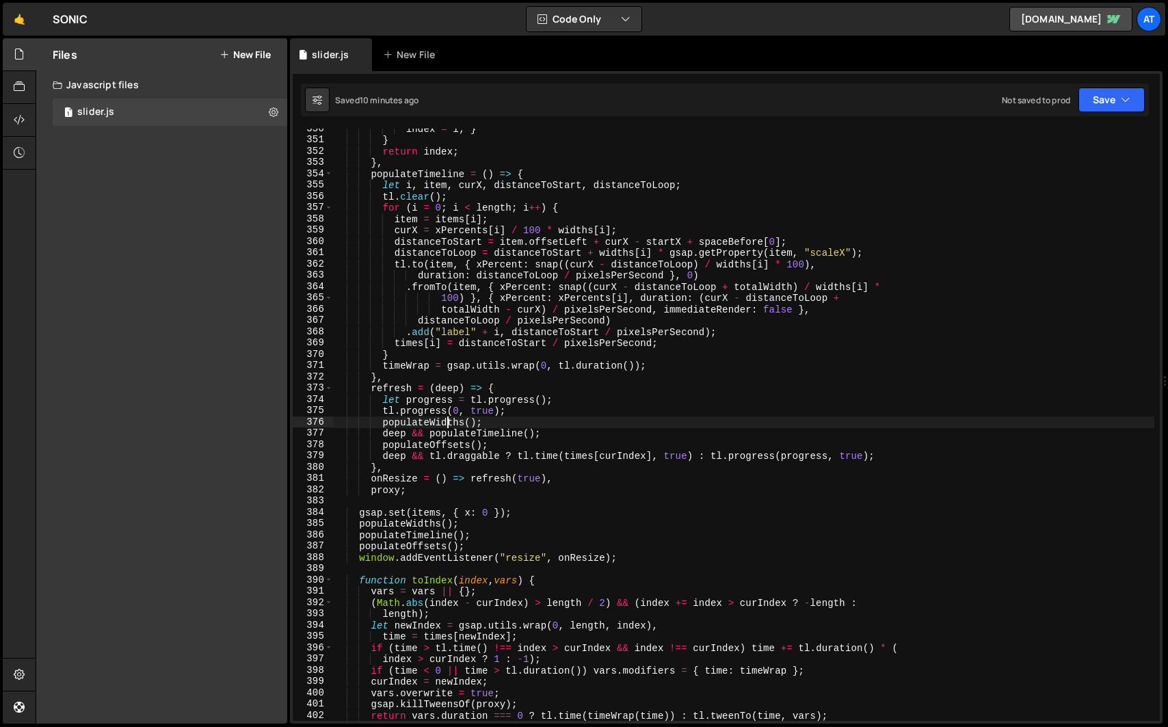
click at [446, 422] on div "index = i ; } } return index ; } , populateTimeline = ( ) => { let i , item , c…" at bounding box center [743, 430] width 821 height 615
type textarea "}"
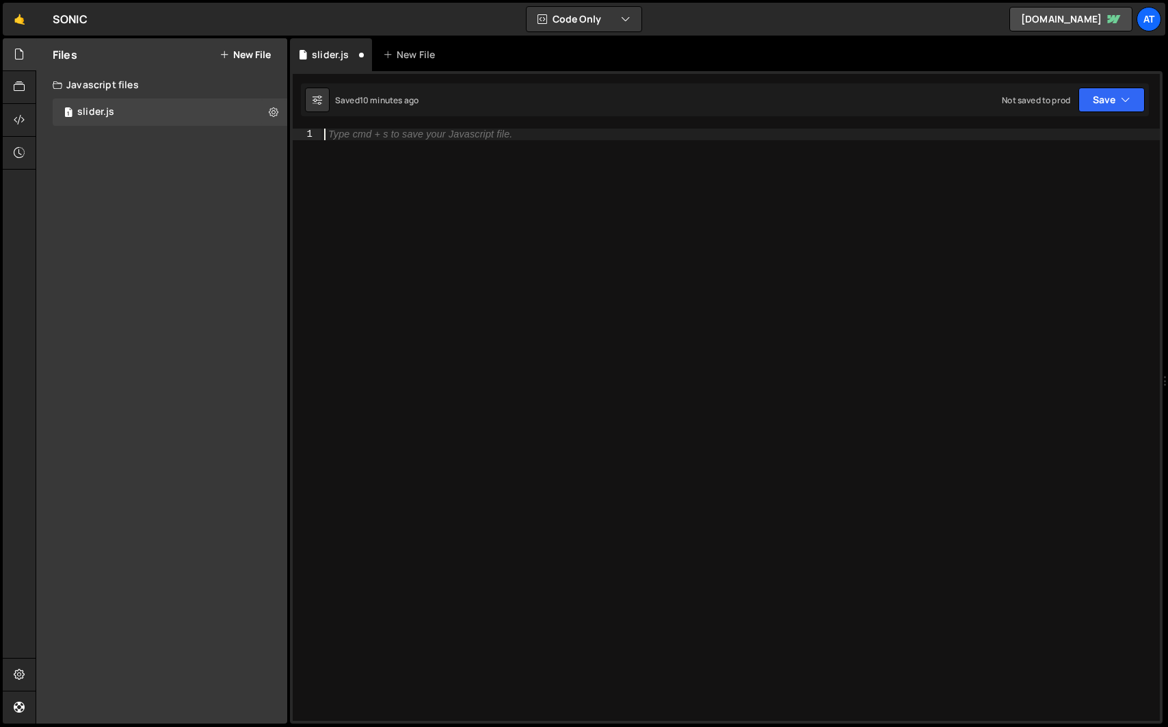
paste textarea "}"
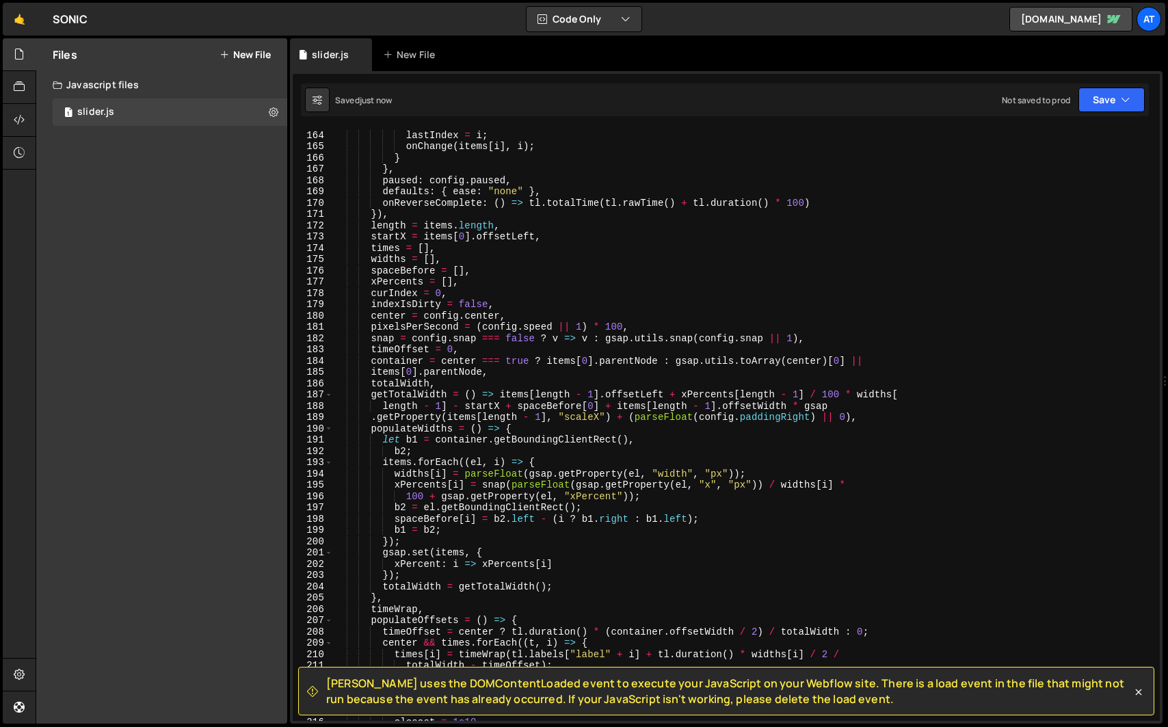
scroll to position [1838, 0]
click at [429, 520] on div "if ( lastIndex !== i ) { lastIndex = i ; onChange ( items [ i ] , i ) ; } } , p…" at bounding box center [743, 425] width 821 height 615
type textarea "}"
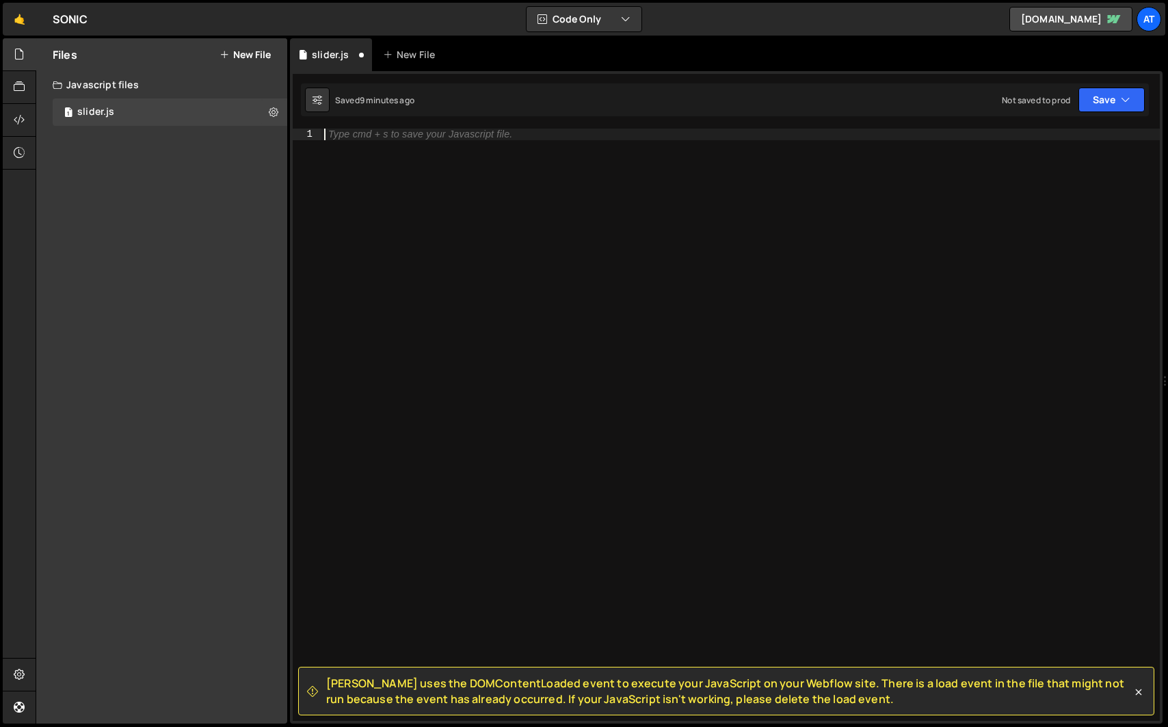
click at [654, 363] on div "Type cmd + s to save your Javascript file." at bounding box center [740, 436] width 838 height 615
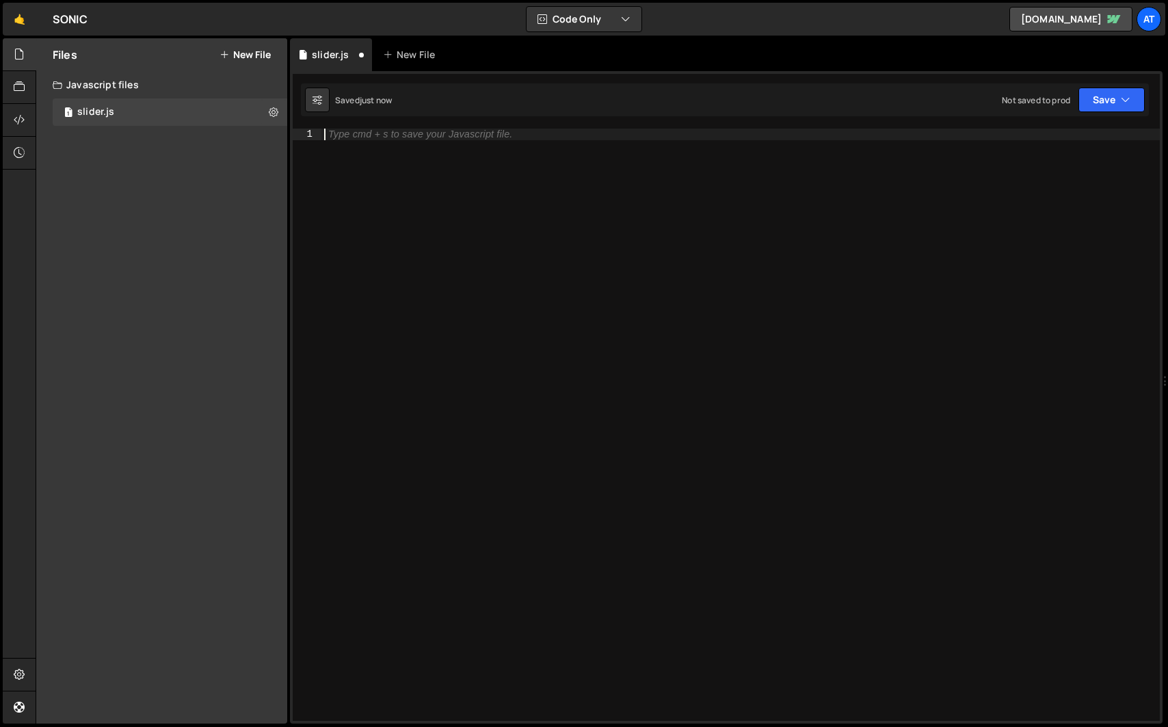
paste textarea "}"
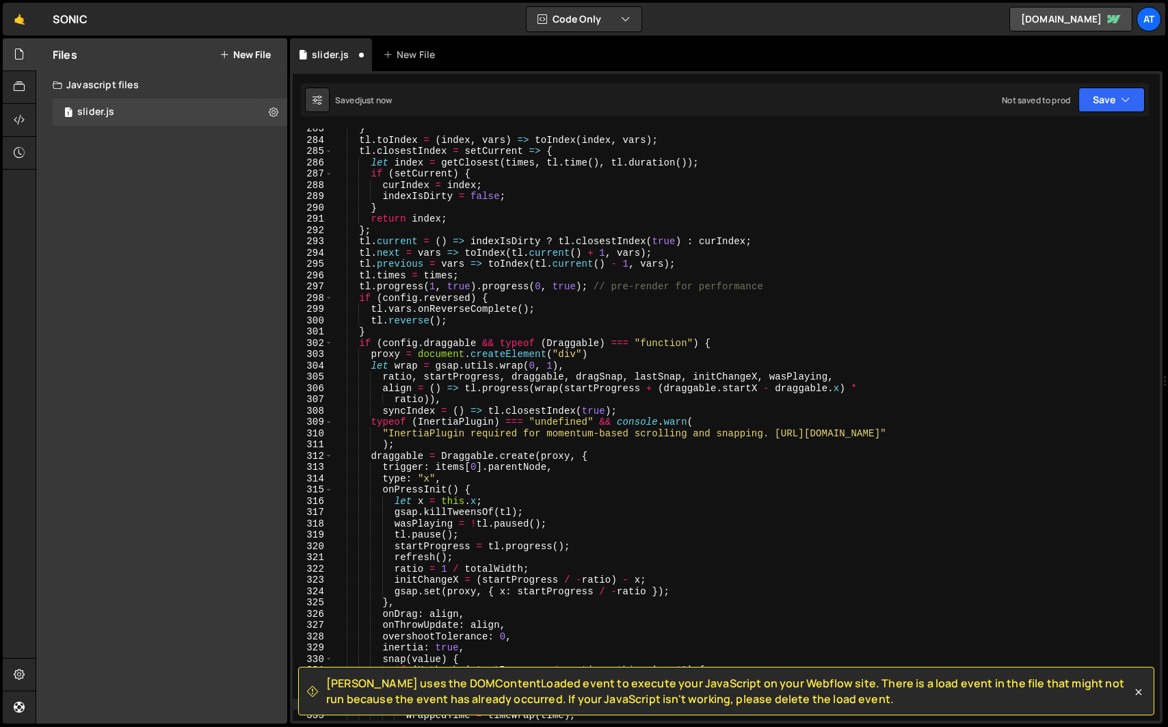
scroll to position [3187, 0]
click at [1104, 101] on button "Save" at bounding box center [1111, 100] width 66 height 25
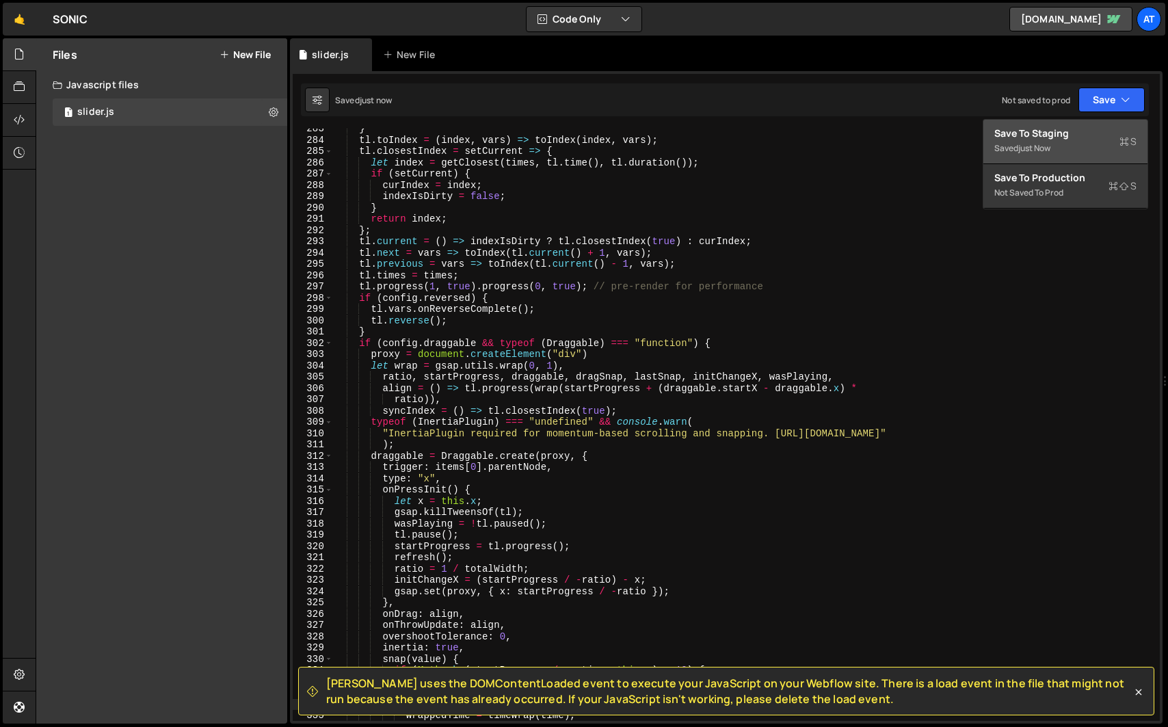
click at [1095, 136] on div "Save to Staging S" at bounding box center [1065, 133] width 142 height 14
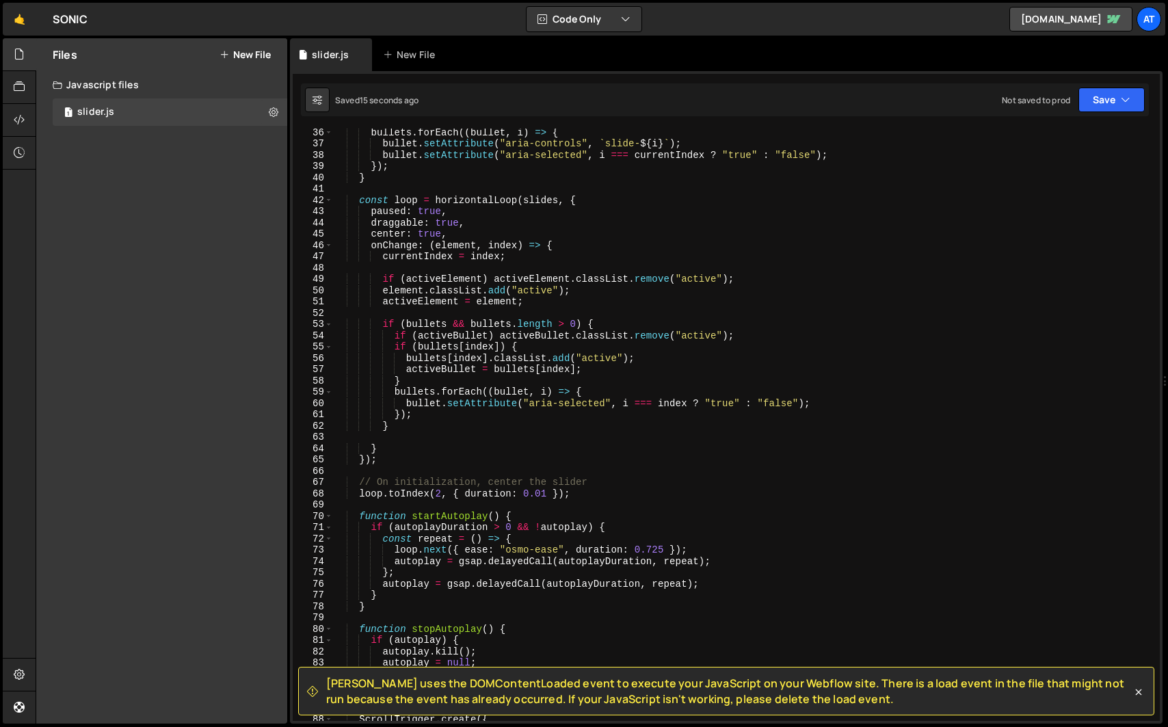
scroll to position [0, 0]
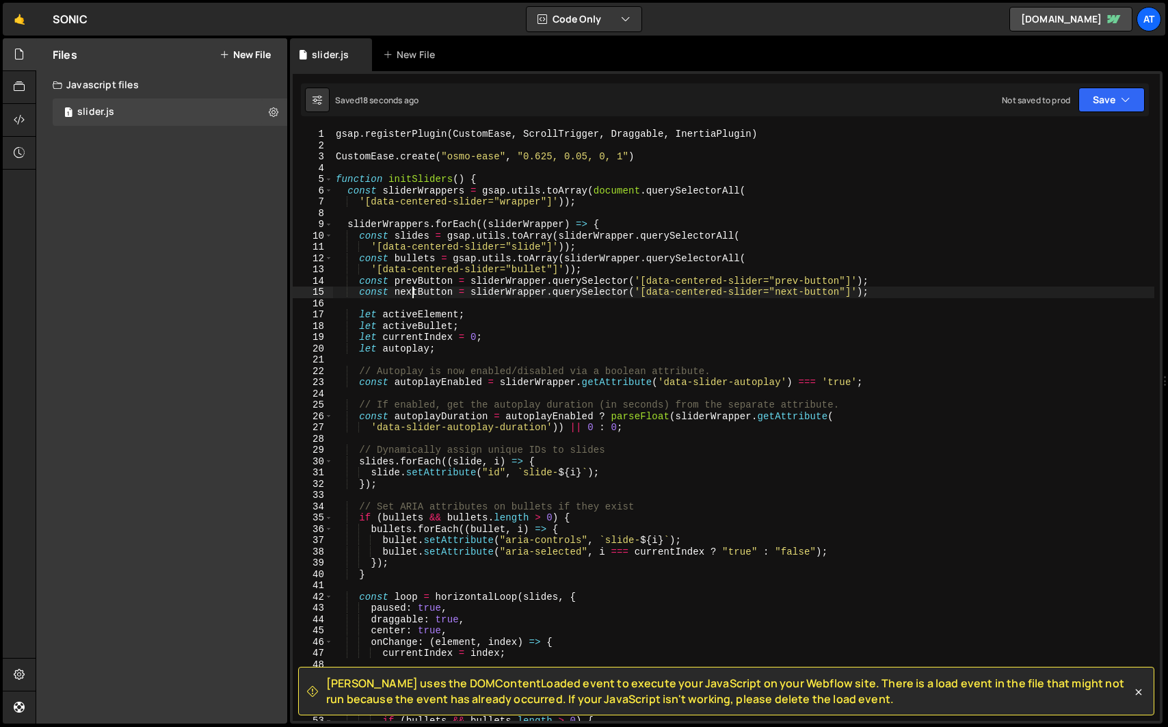
click at [412, 289] on div "gsap . registerPlugin ( CustomEase , ScrollTrigger , Draggable , InertiaPlugin …" at bounding box center [743, 436] width 821 height 615
click at [464, 684] on span "Slater uses the DOMContentLoaded event to execute your JavaScript on your Webfl…" at bounding box center [728, 691] width 805 height 31
copy span "DOMContentLoaded"
type textarea "if (bullets && bullets.length > 0) {"
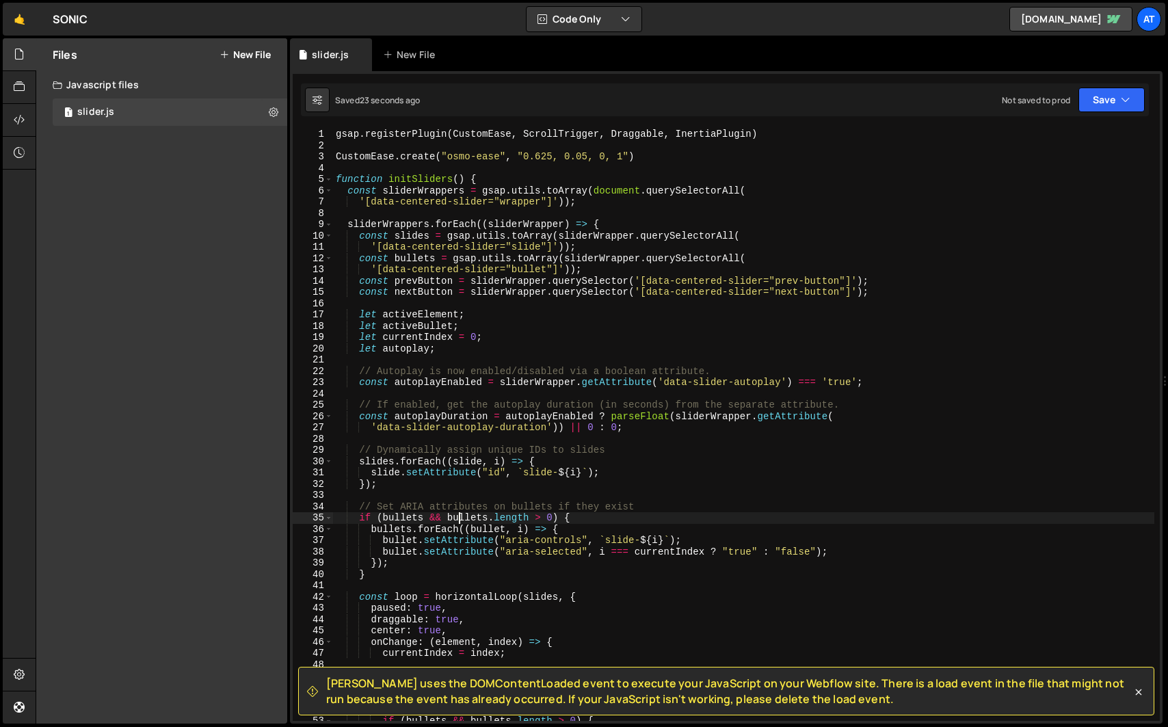
click at [457, 515] on div "gsap . registerPlugin ( CustomEase , ScrollTrigger , Draggable , InertiaPlugin …" at bounding box center [743, 436] width 821 height 615
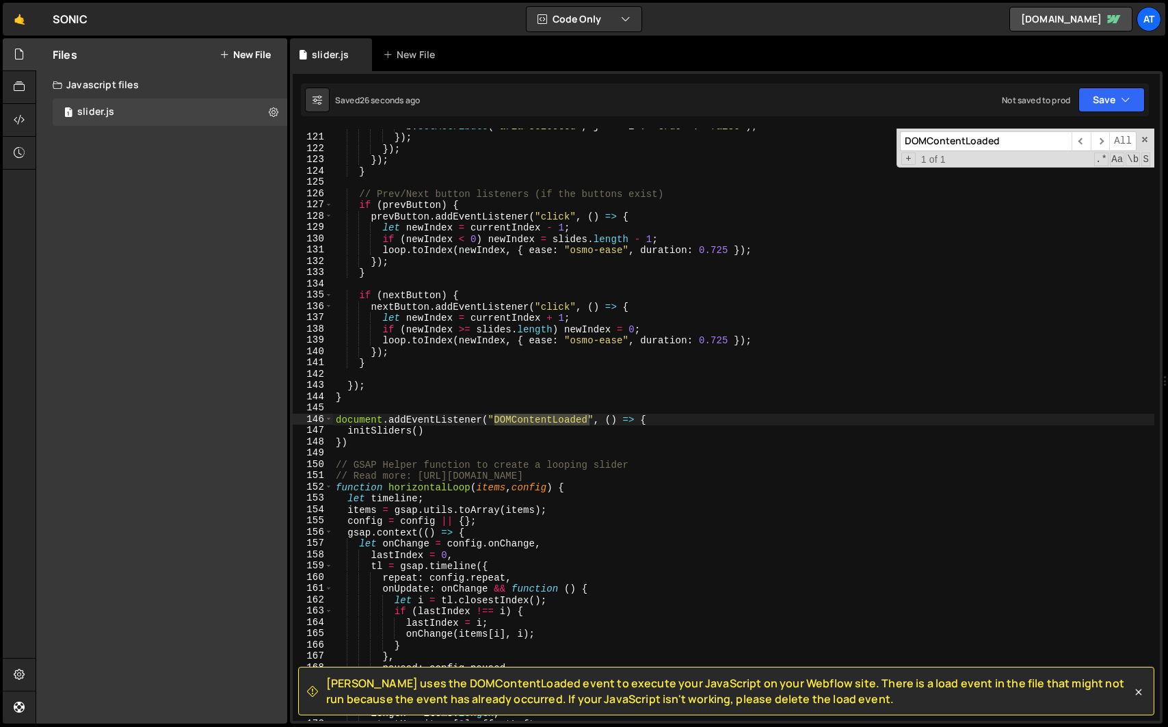
scroll to position [1351, 0]
type input "DOMContentLoaded"
type textarea "config = config || {};"
click at [457, 515] on div "b . setAttribute ( "aria-selected" , j === i ? "true" : "false" ) ; }) ; }) ; }…" at bounding box center [743, 427] width 821 height 615
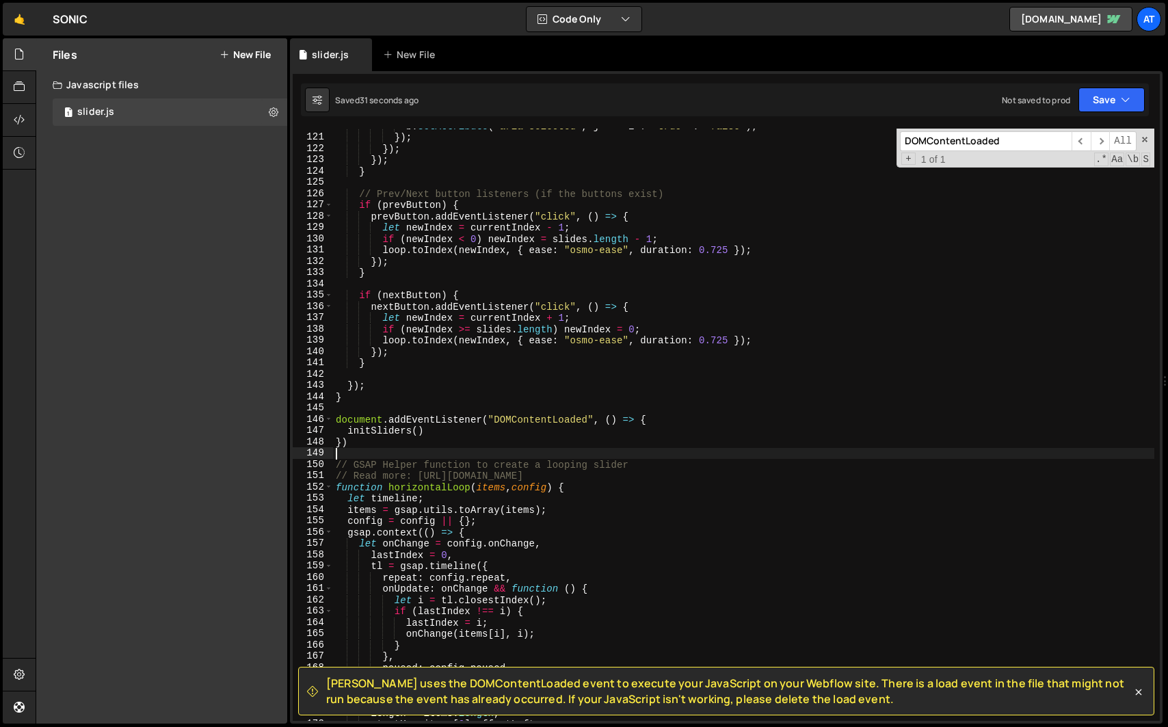
click at [443, 449] on div "b . setAttribute ( "aria-selected" , j === i ? "true" : "false" ) ; }) ; }) ; }…" at bounding box center [743, 427] width 821 height 615
type textarea "})"
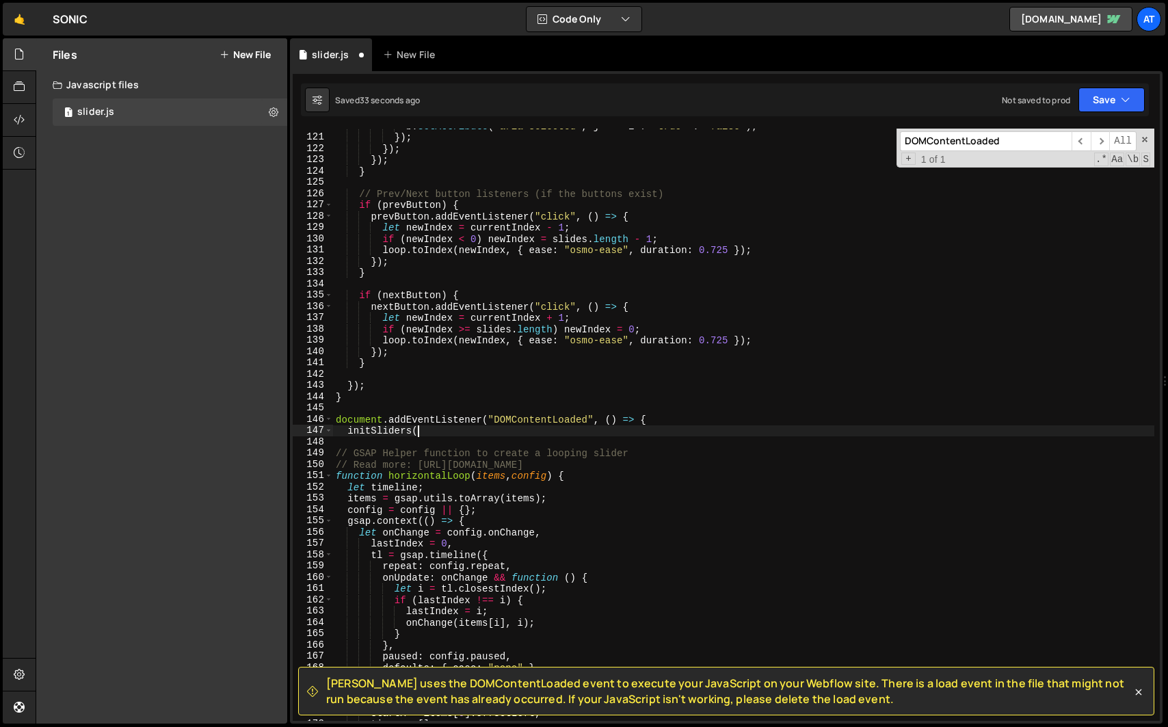
type textarea "initSliders"
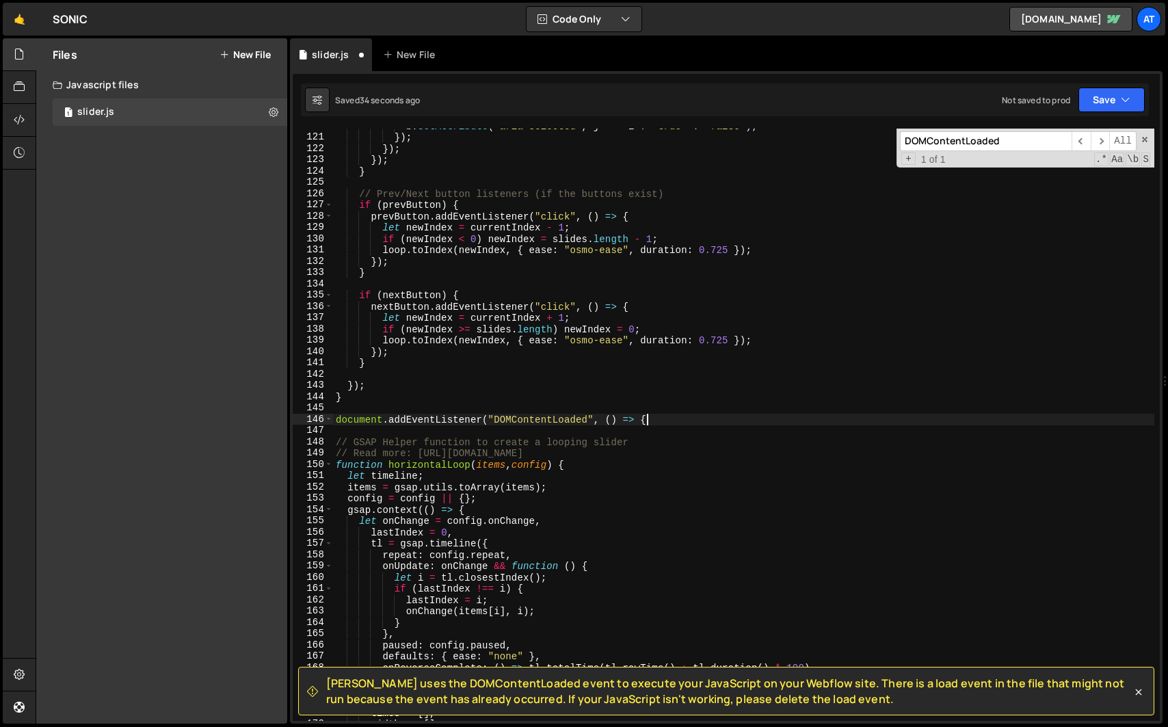
type textarea "document.addEventListener("DOMContentLoaded", () =>"
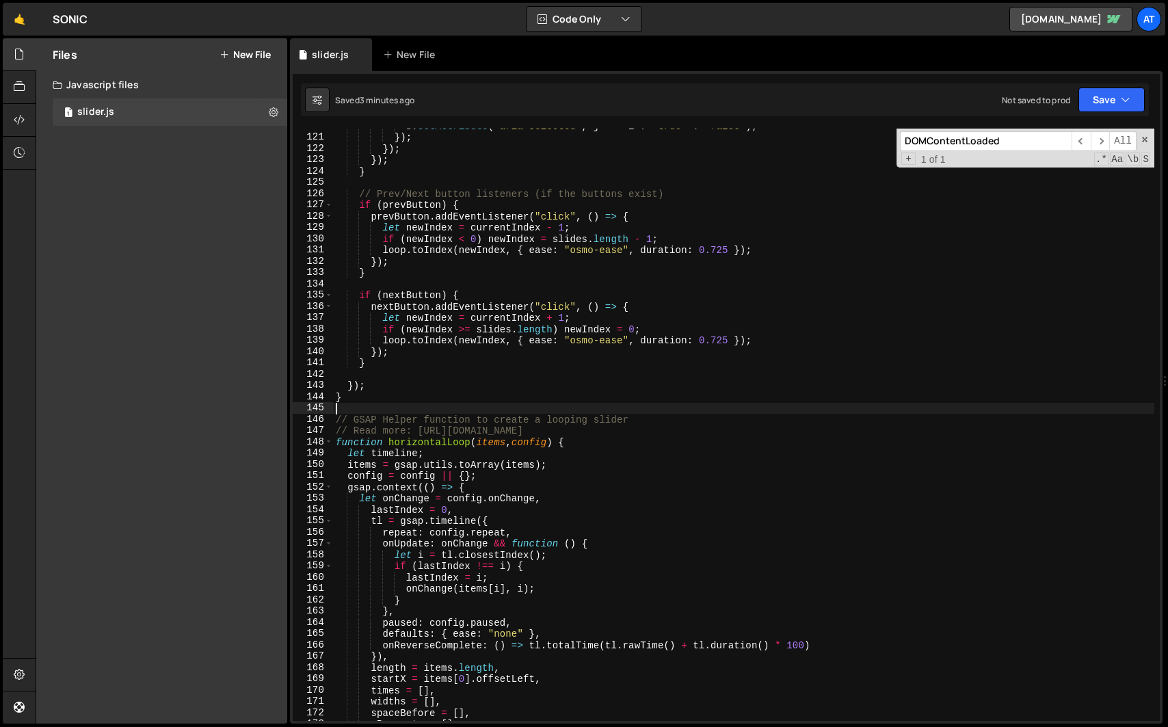
click at [732, 397] on div "b . setAttribute ( "aria-selected" , j === i ? "true" : "false" ) ; }) ; }) ; }…" at bounding box center [743, 427] width 821 height 615
type textarea "}"
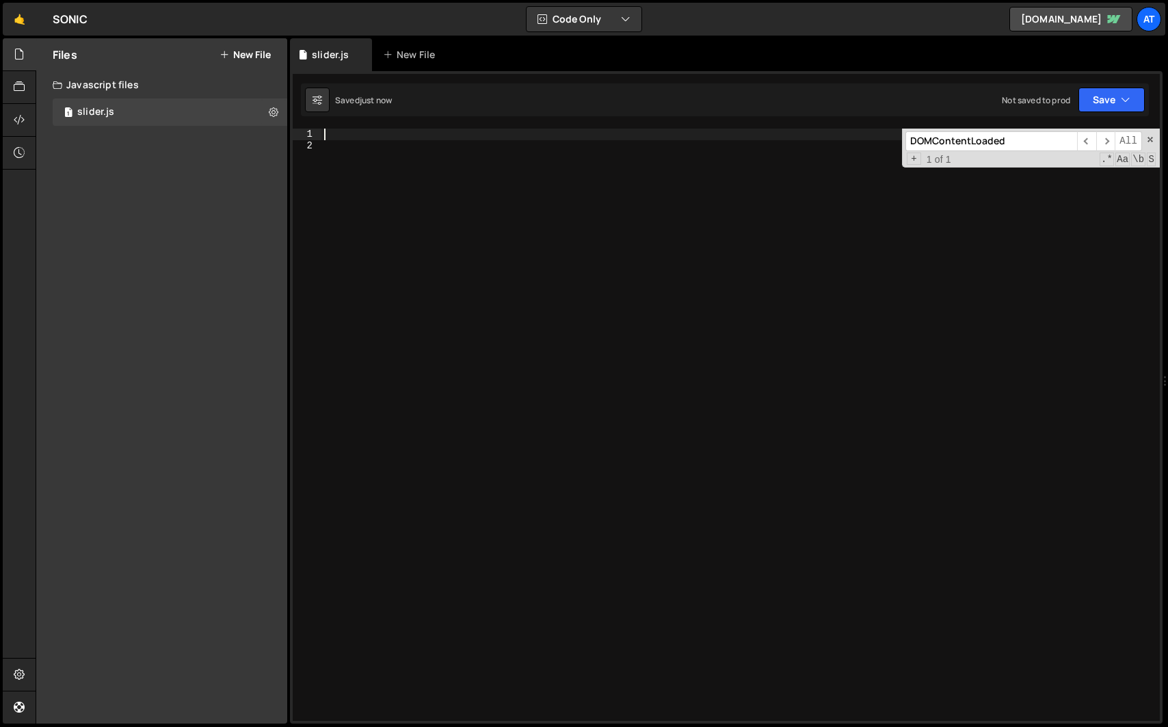
click at [1148, 134] on div "DOMContentLoaded ​ ​ All Replace All + 1 of 1 .* Aa \b S" at bounding box center [1031, 148] width 258 height 39
click at [1150, 145] on div "DOMContentLoaded ​ ​ All Replace All + 1 of 1 .* Aa \b S" at bounding box center [1031, 148] width 258 height 39
click at [1153, 139] on span at bounding box center [1150, 140] width 10 height 10
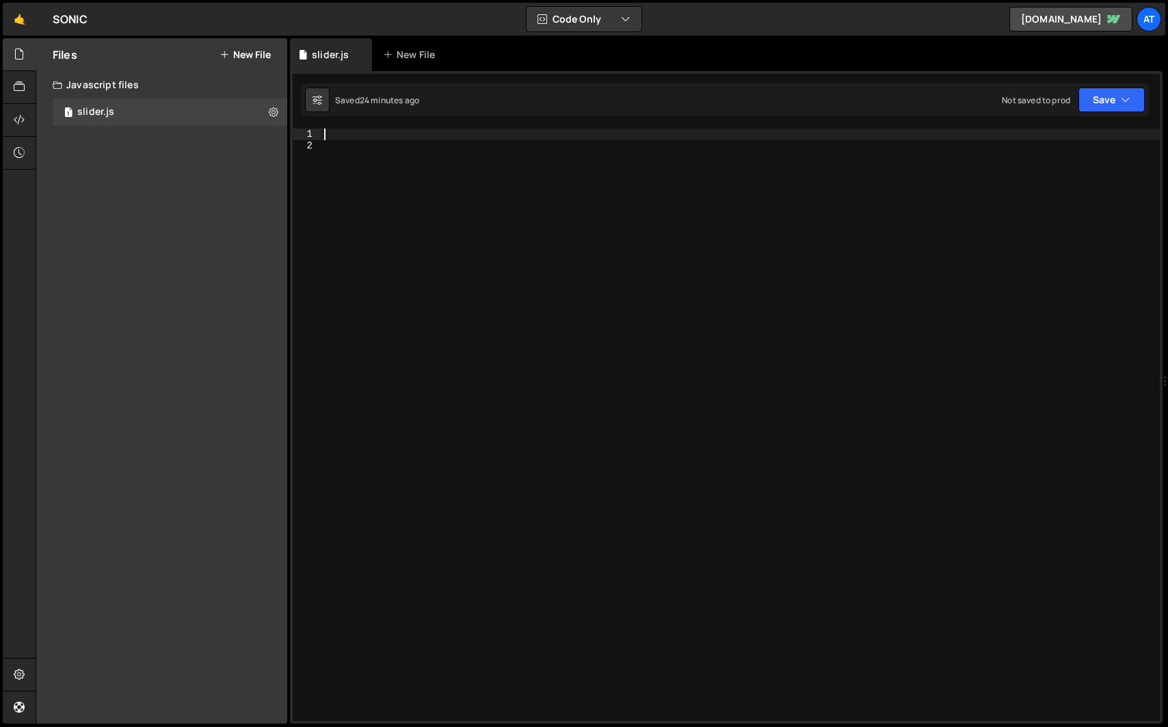
paste textarea "onPressInit() {"
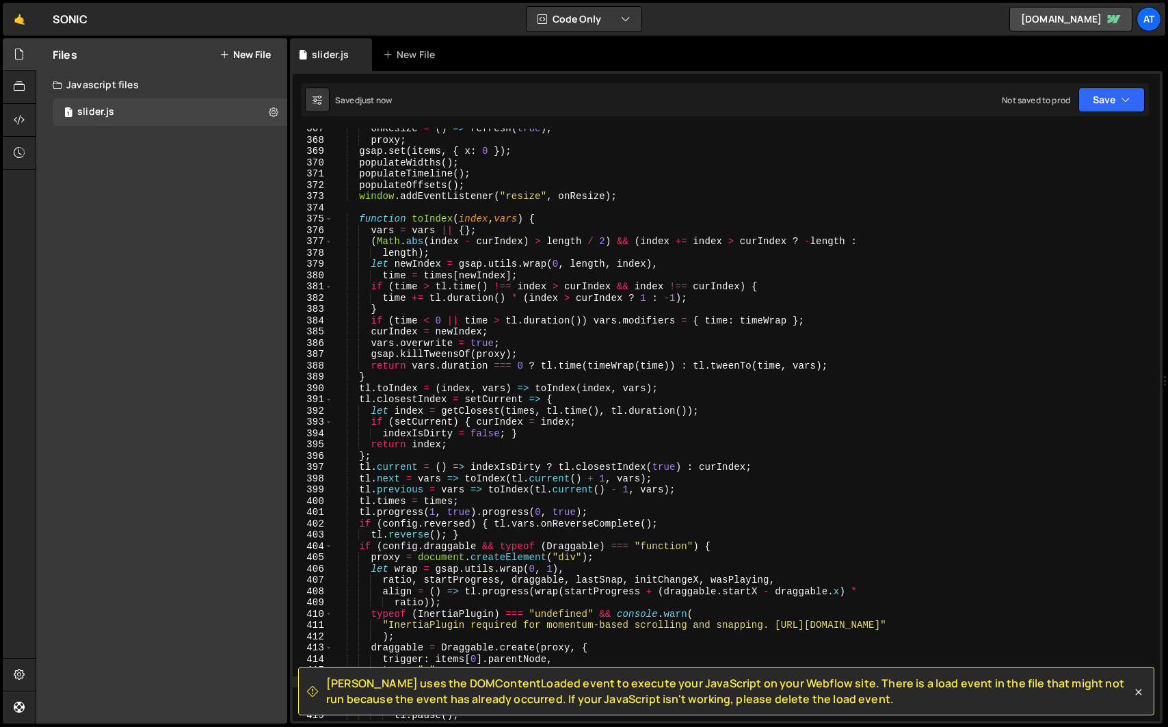
type textarea "document.addEventListener("DOMContentLoaded", initSliders);"
